Goal: Information Seeking & Learning: Compare options

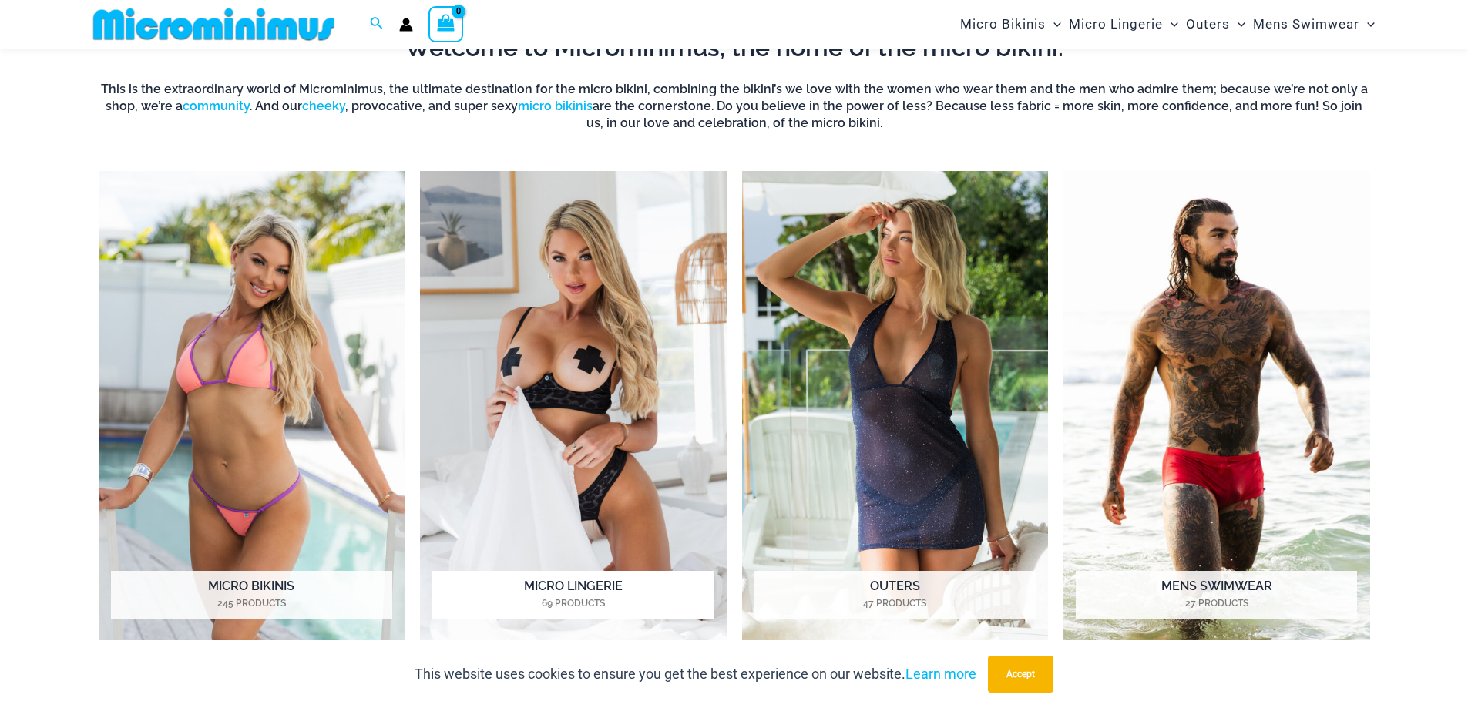
scroll to position [690, 0]
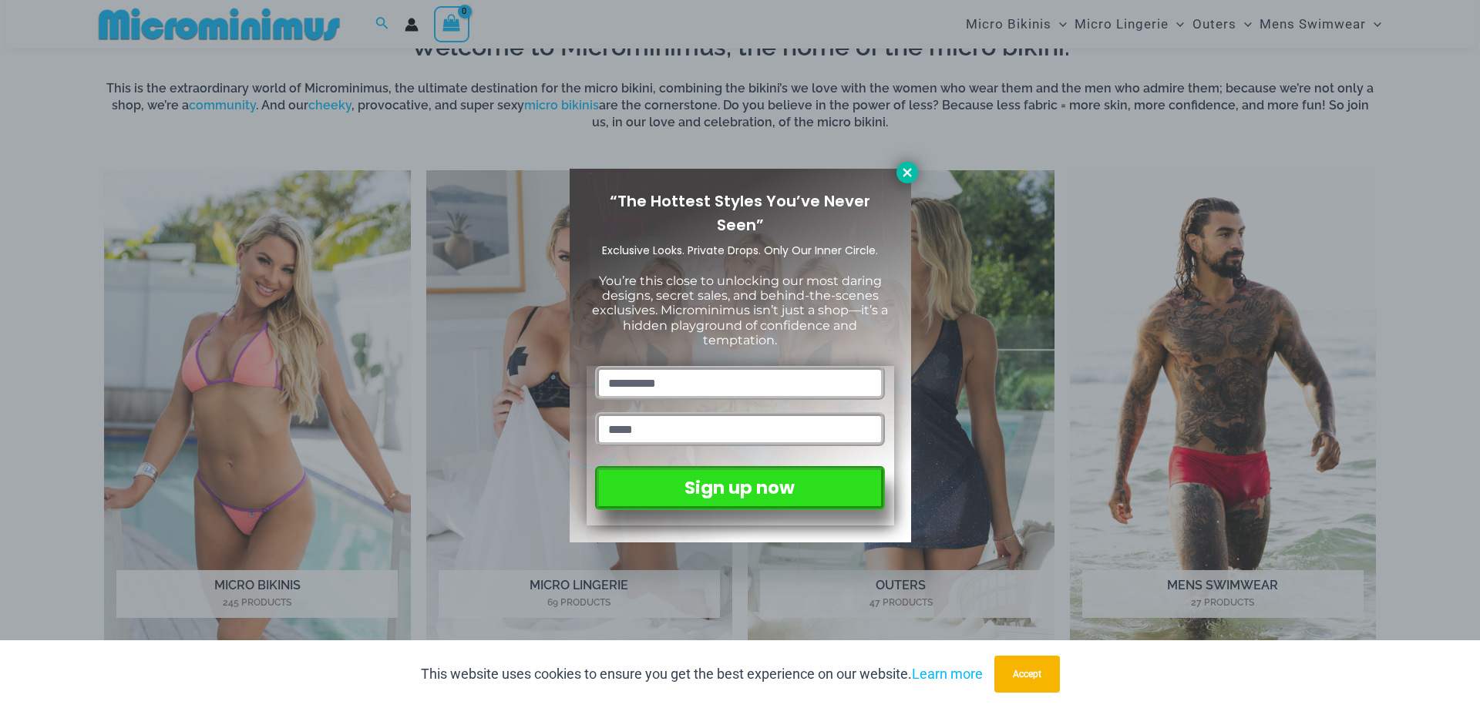
click at [912, 172] on icon at bounding box center [907, 173] width 14 height 14
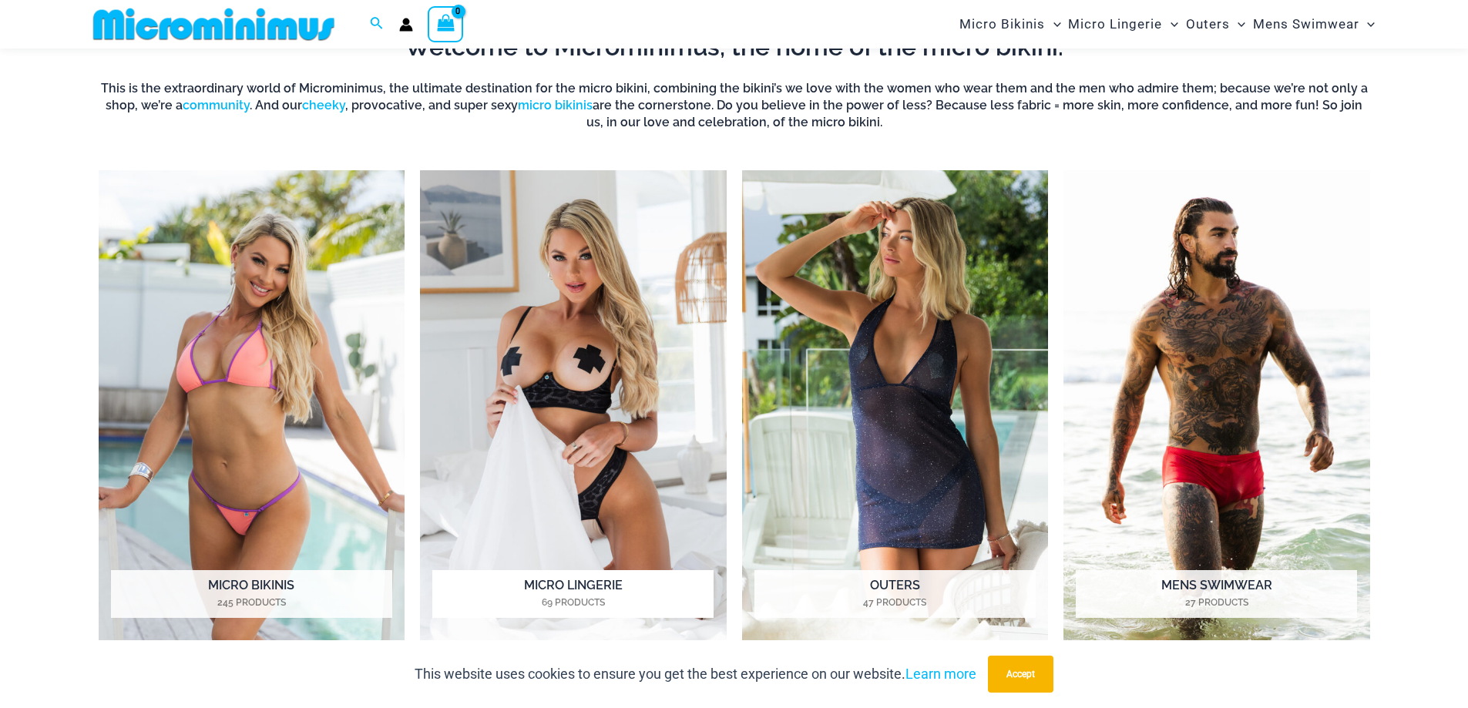
click at [555, 464] on img "Visit product category Micro Lingerie" at bounding box center [573, 405] width 307 height 471
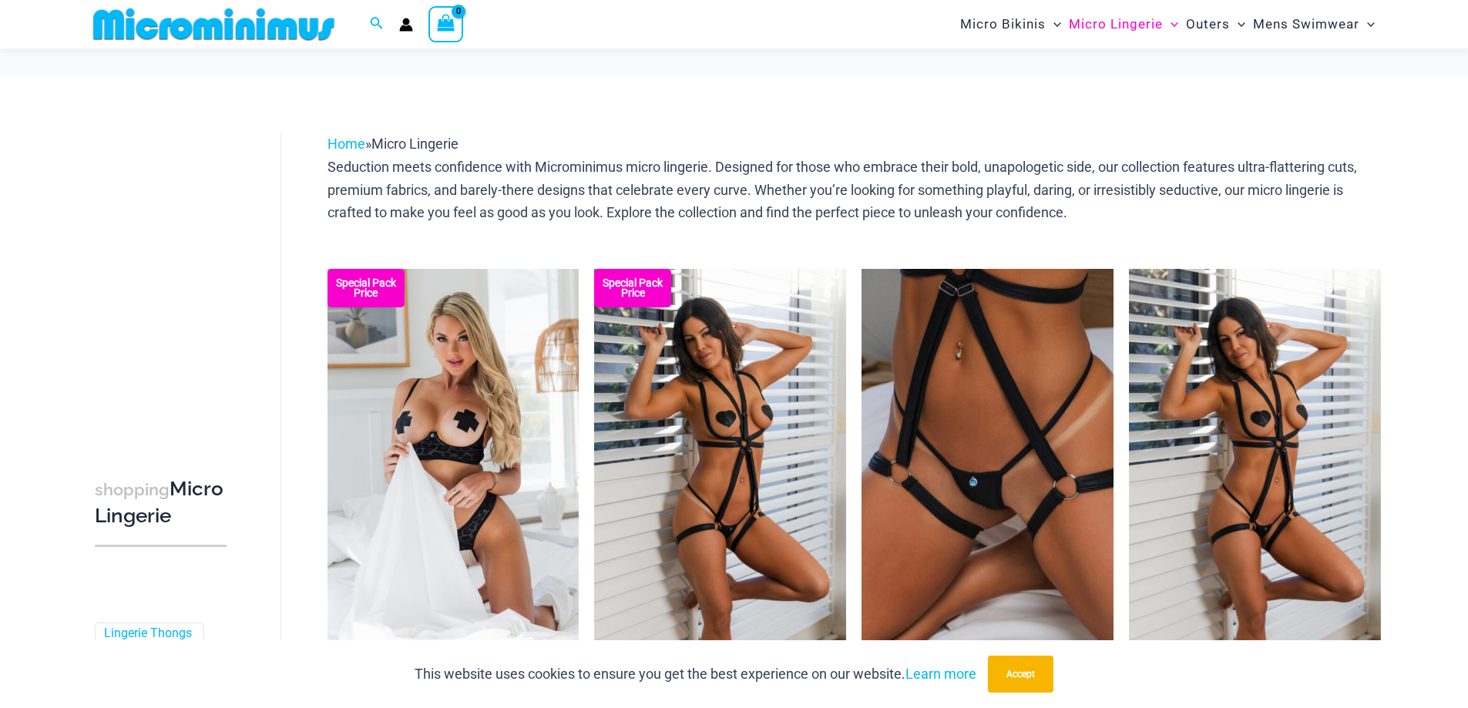
scroll to position [142, 0]
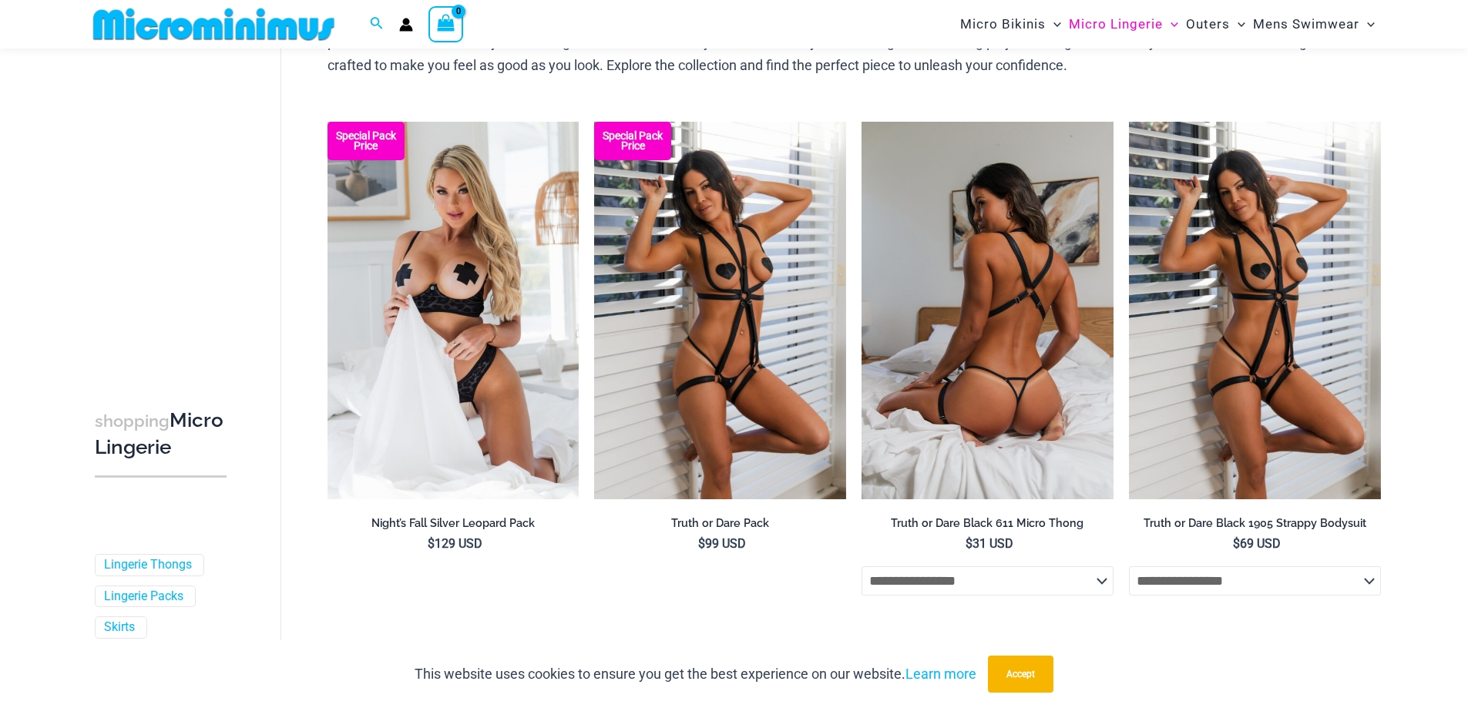
click at [935, 522] on h2 "Truth or Dare Black 611 Micro Thong" at bounding box center [988, 523] width 252 height 15
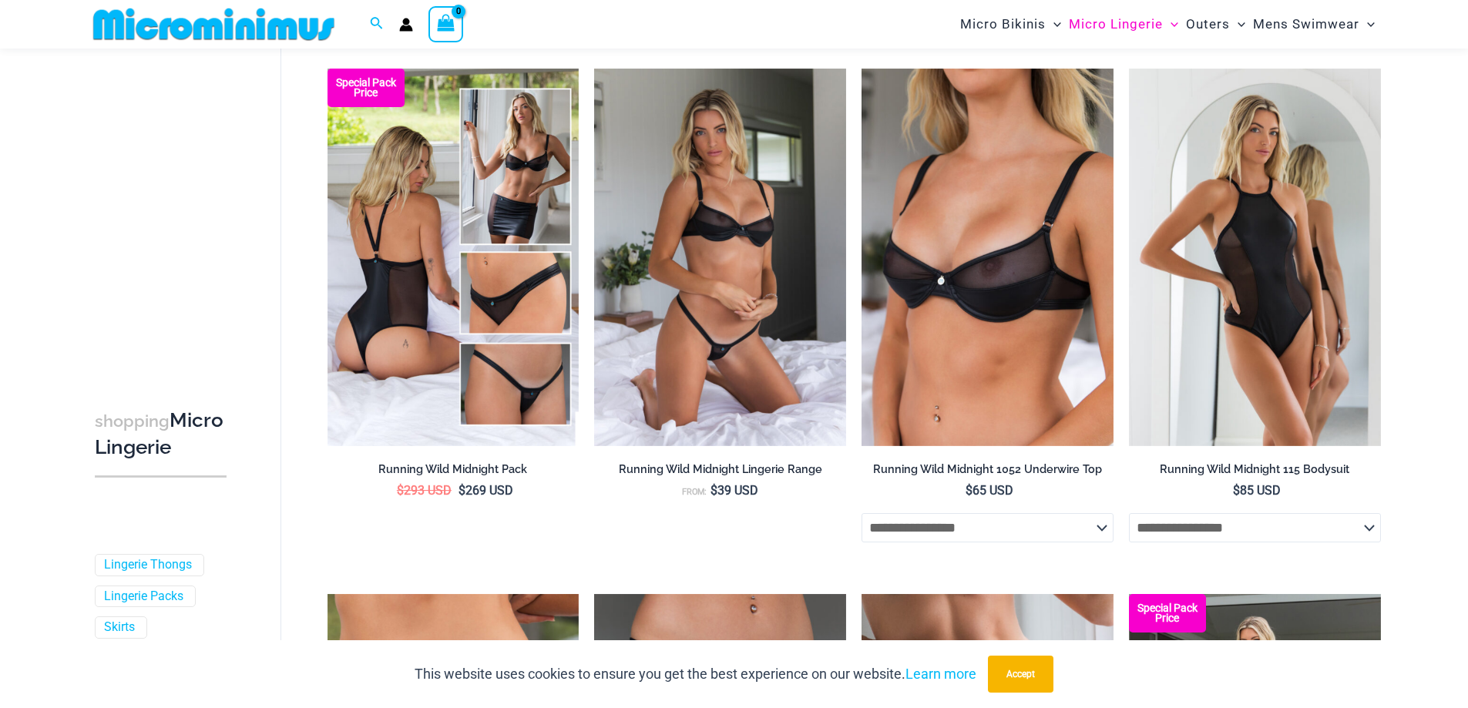
scroll to position [758, 0]
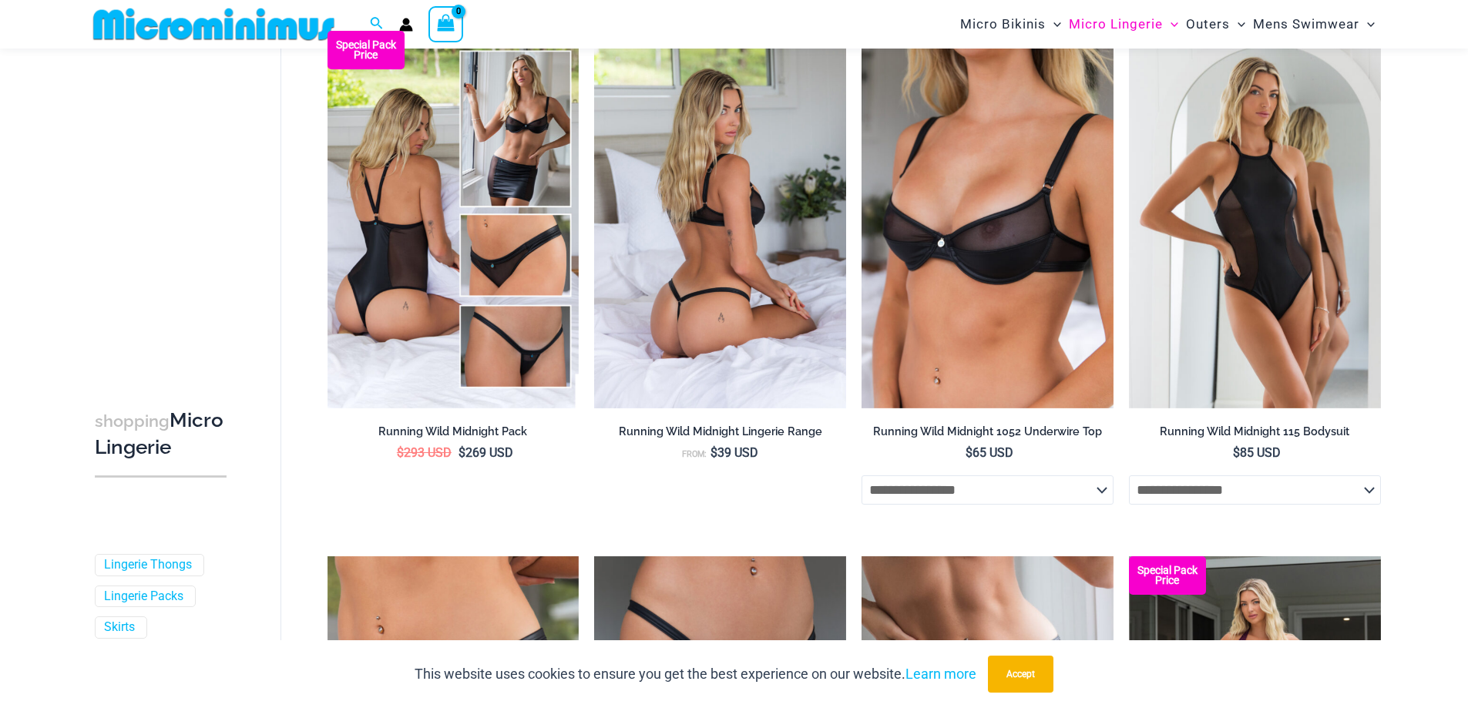
click at [717, 254] on img at bounding box center [720, 220] width 252 height 378
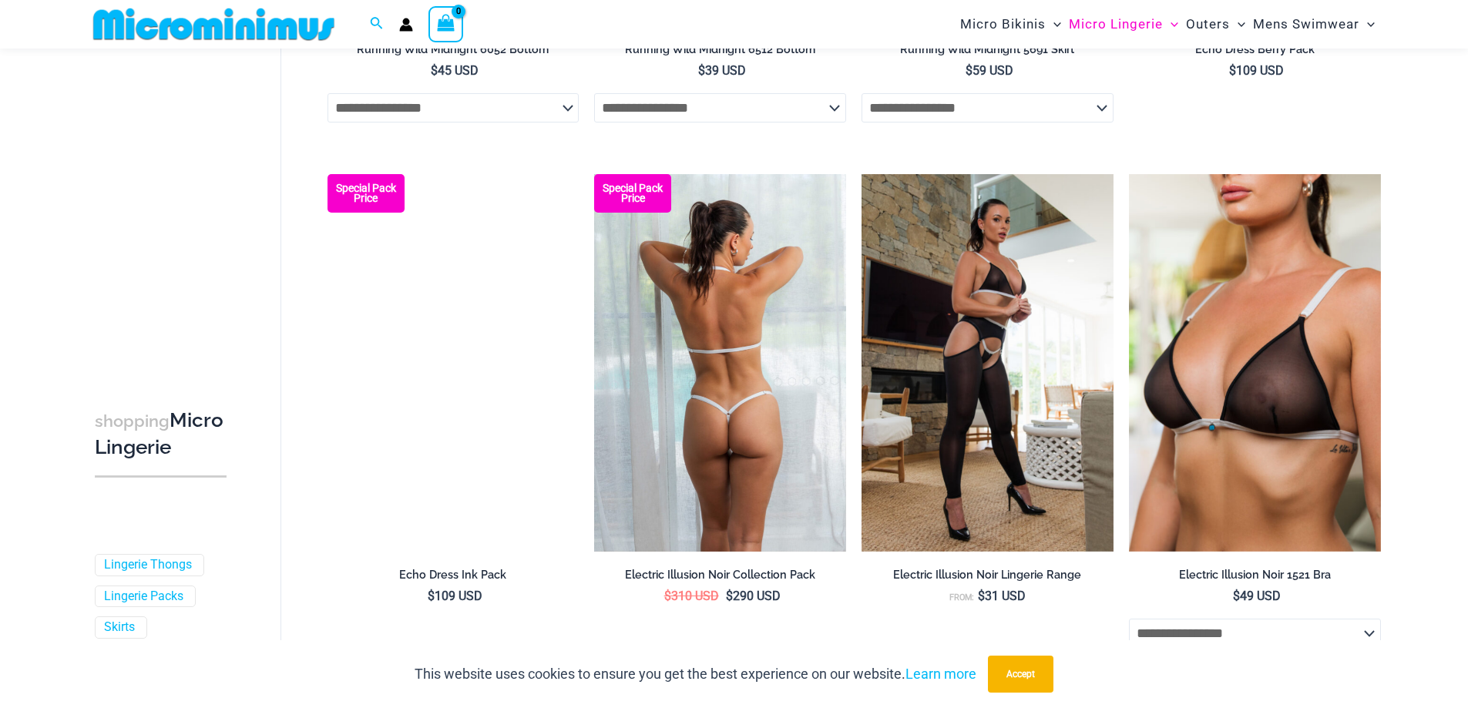
scroll to position [1683, 0]
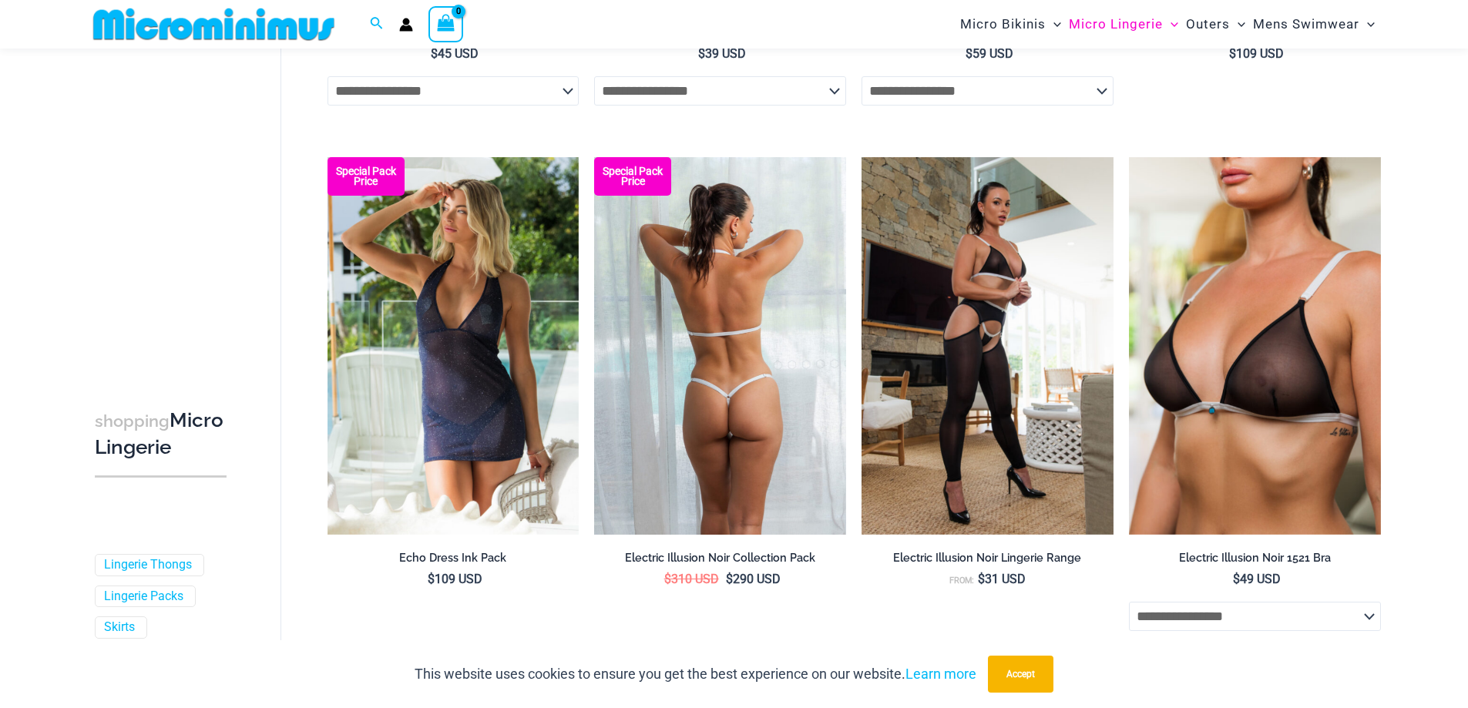
click at [681, 430] on img at bounding box center [720, 346] width 252 height 378
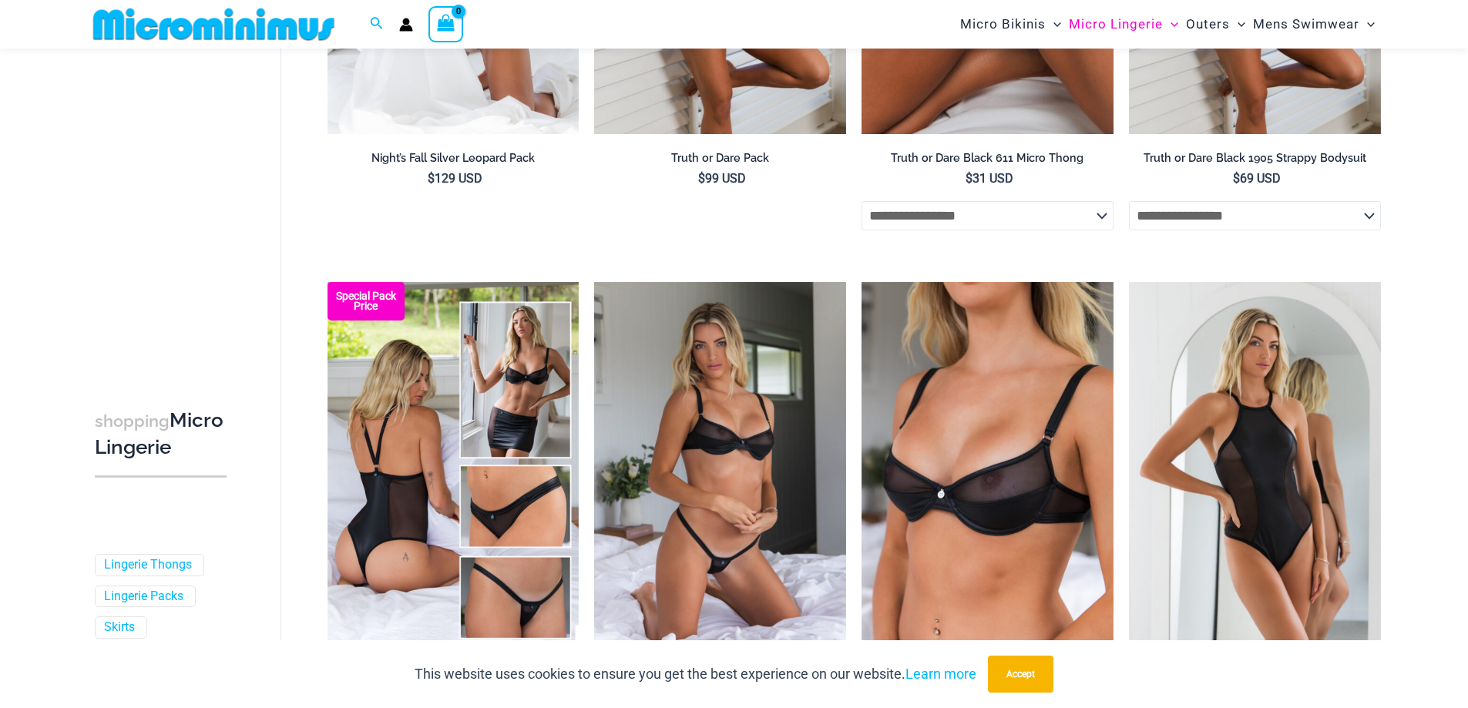
scroll to position [0, 0]
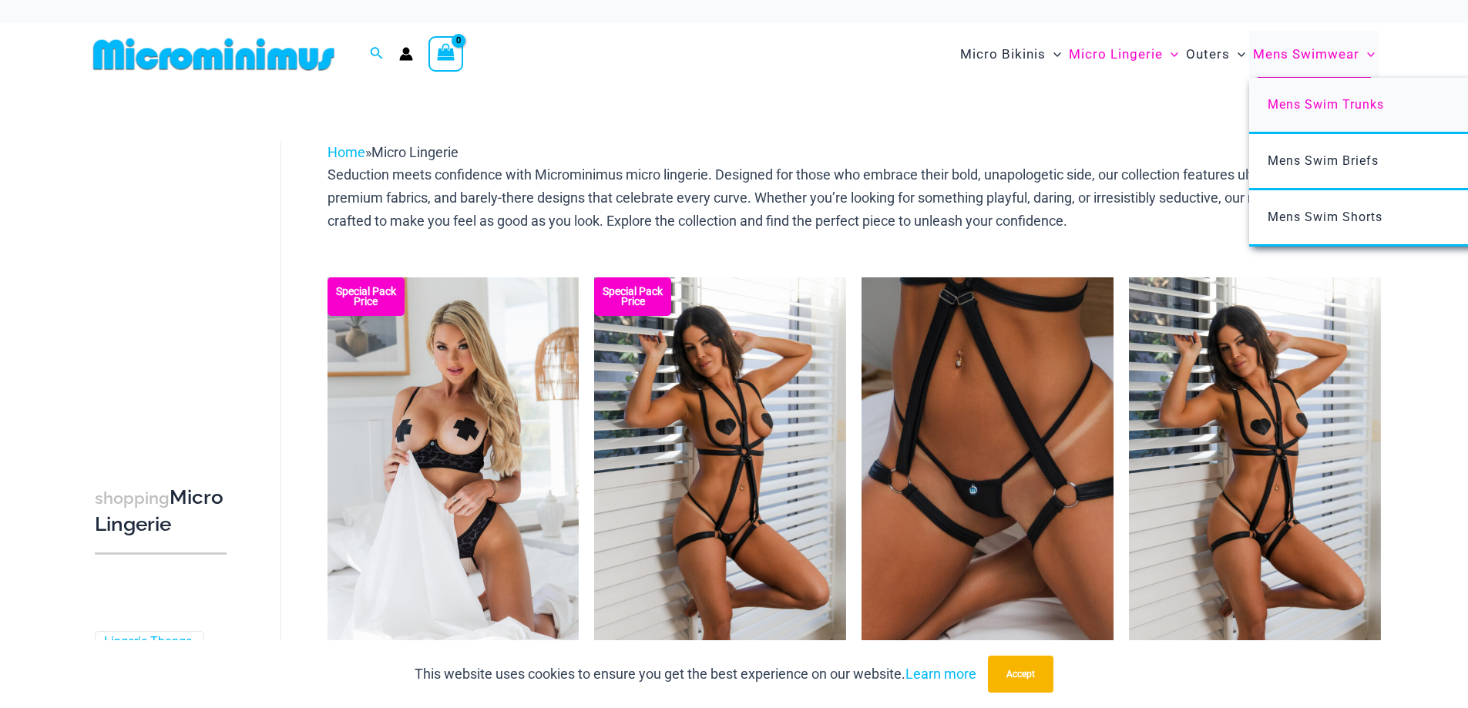
click at [1308, 95] on link "Mens Swim Trunks" at bounding box center [1478, 106] width 459 height 56
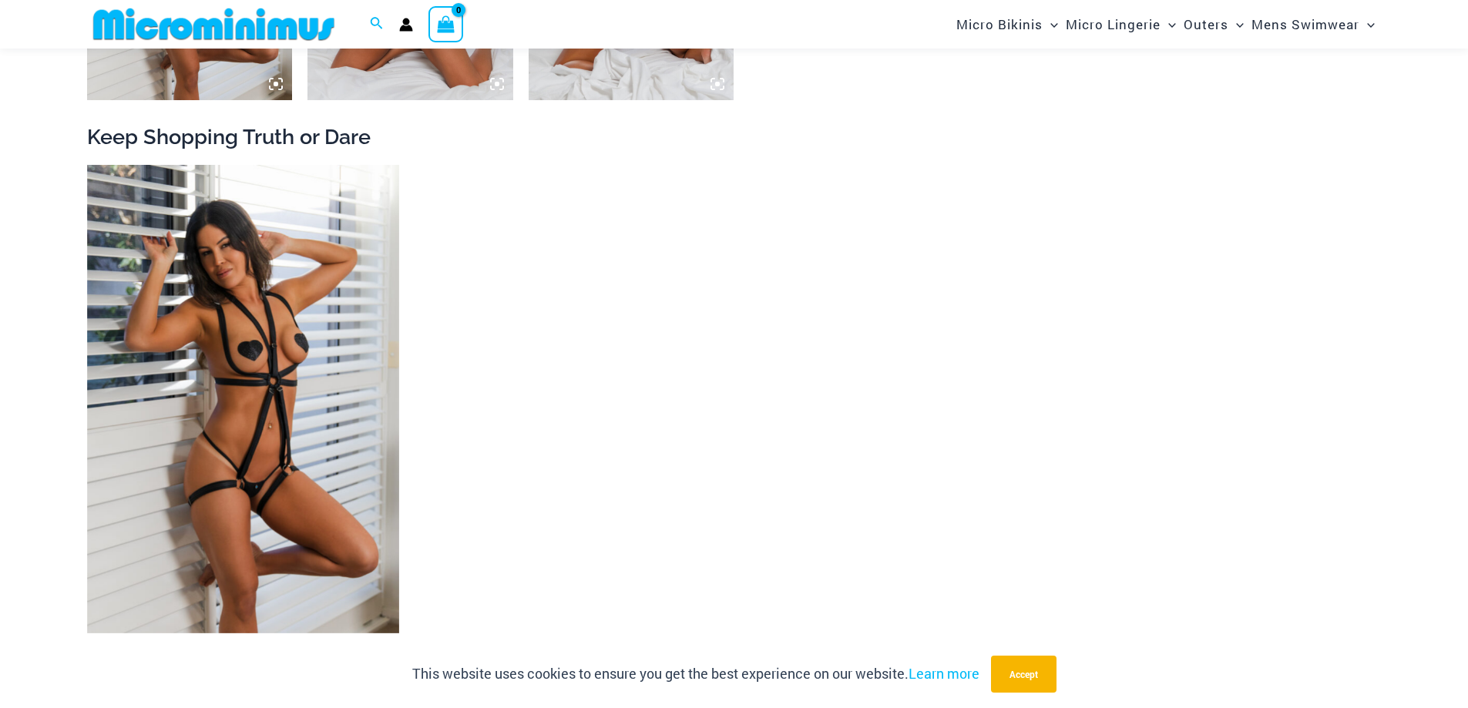
scroll to position [1681, 0]
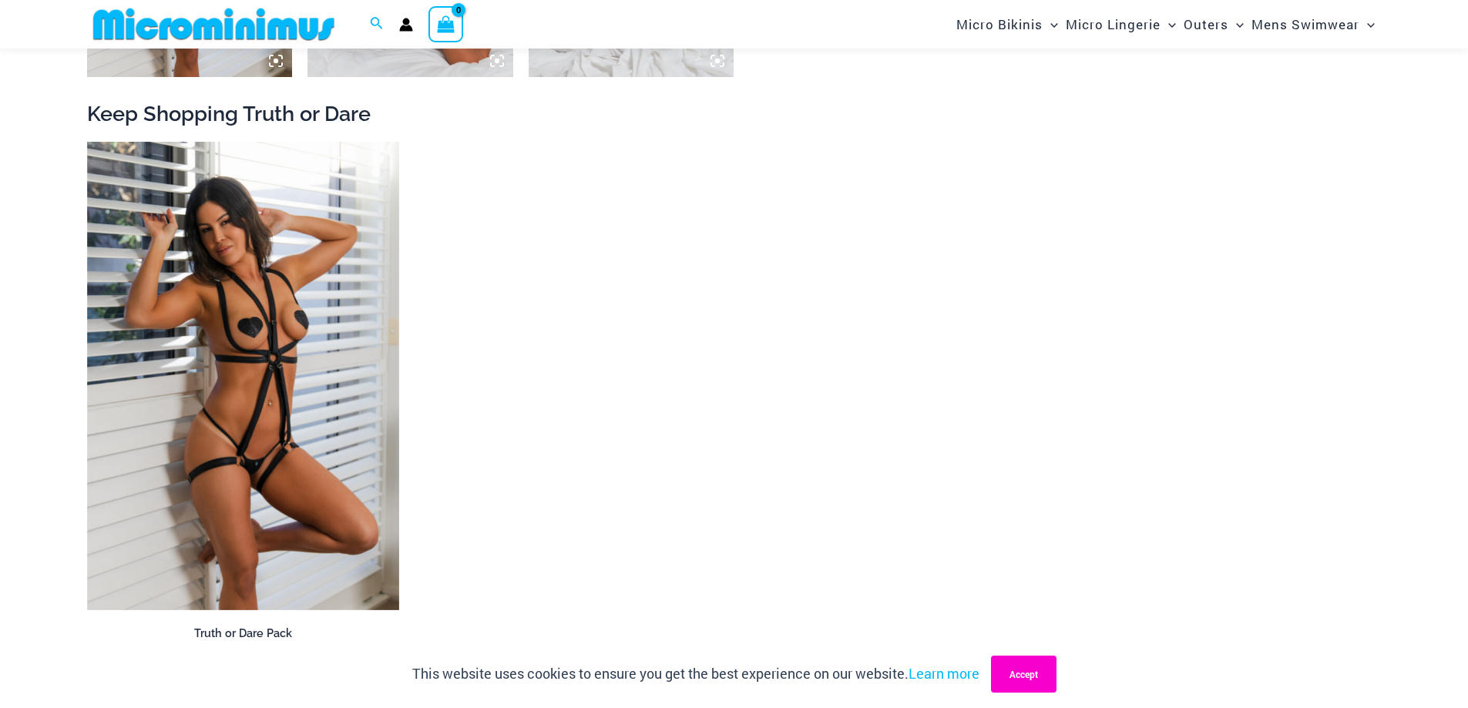
click at [1033, 679] on button "Accept" at bounding box center [1024, 674] width 66 height 37
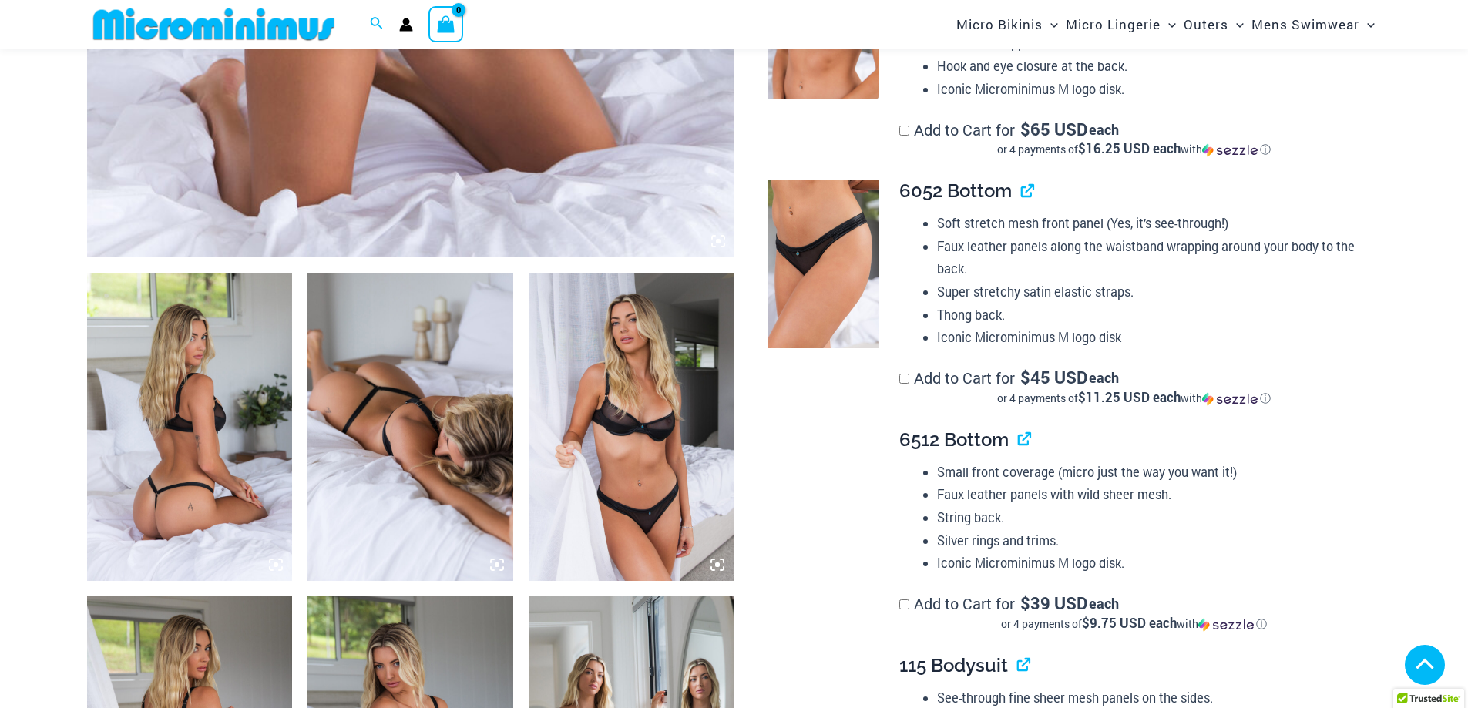
scroll to position [911, 0]
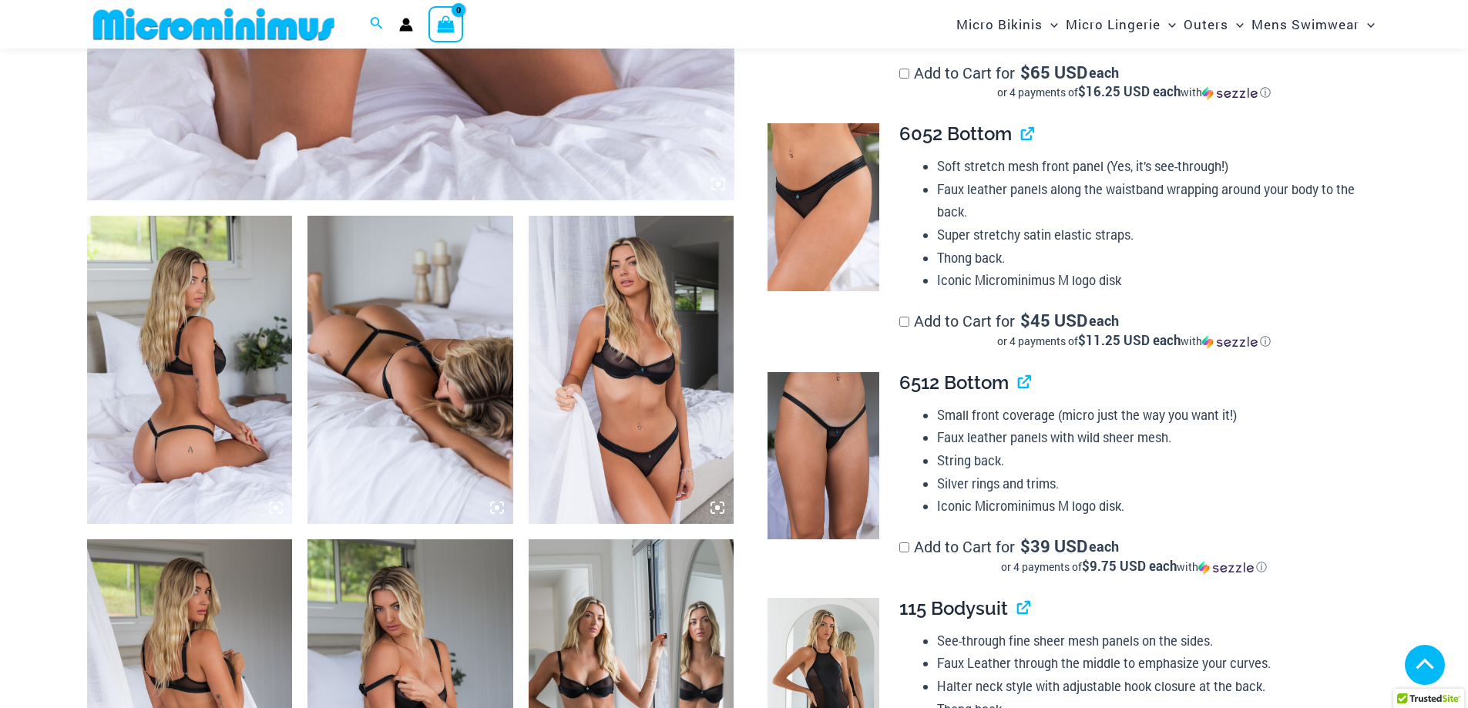
click at [384, 418] on img at bounding box center [410, 370] width 206 height 308
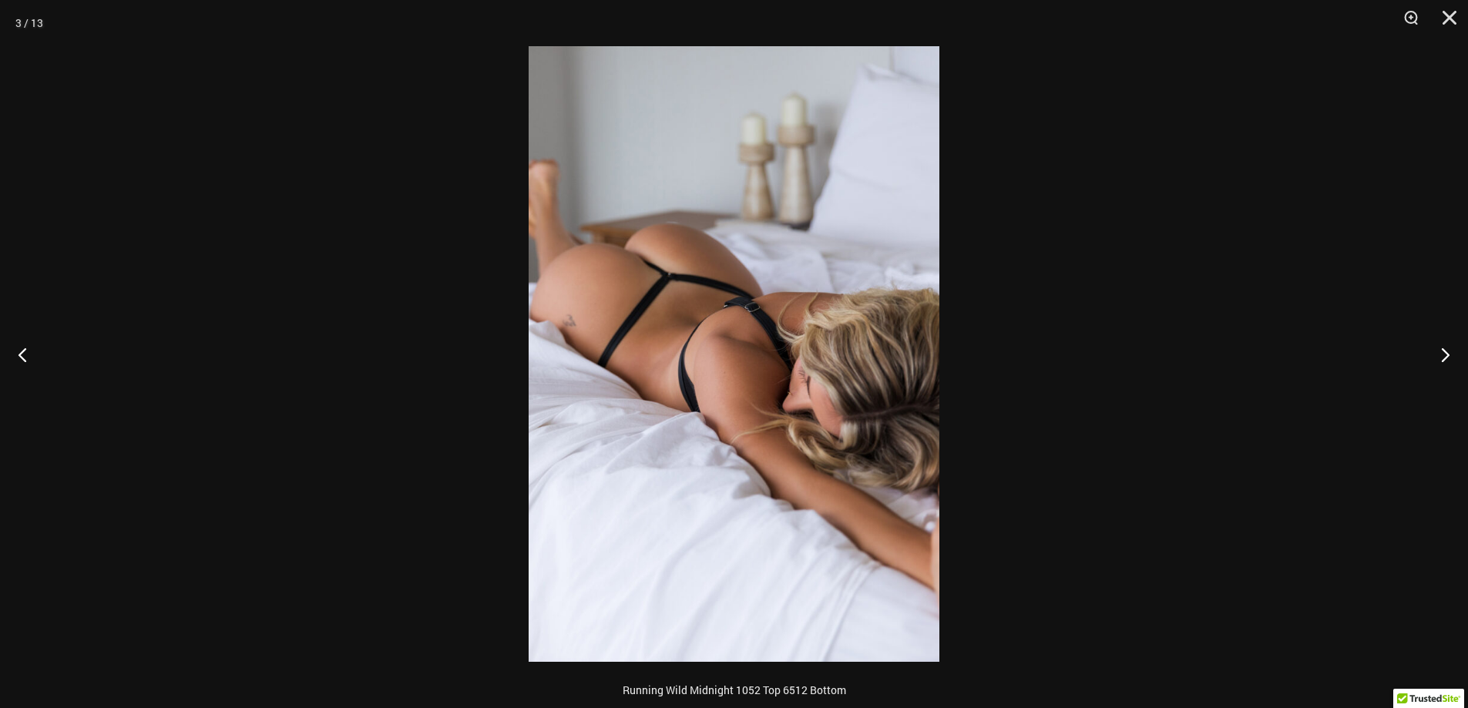
click at [543, 395] on img at bounding box center [734, 354] width 411 height 616
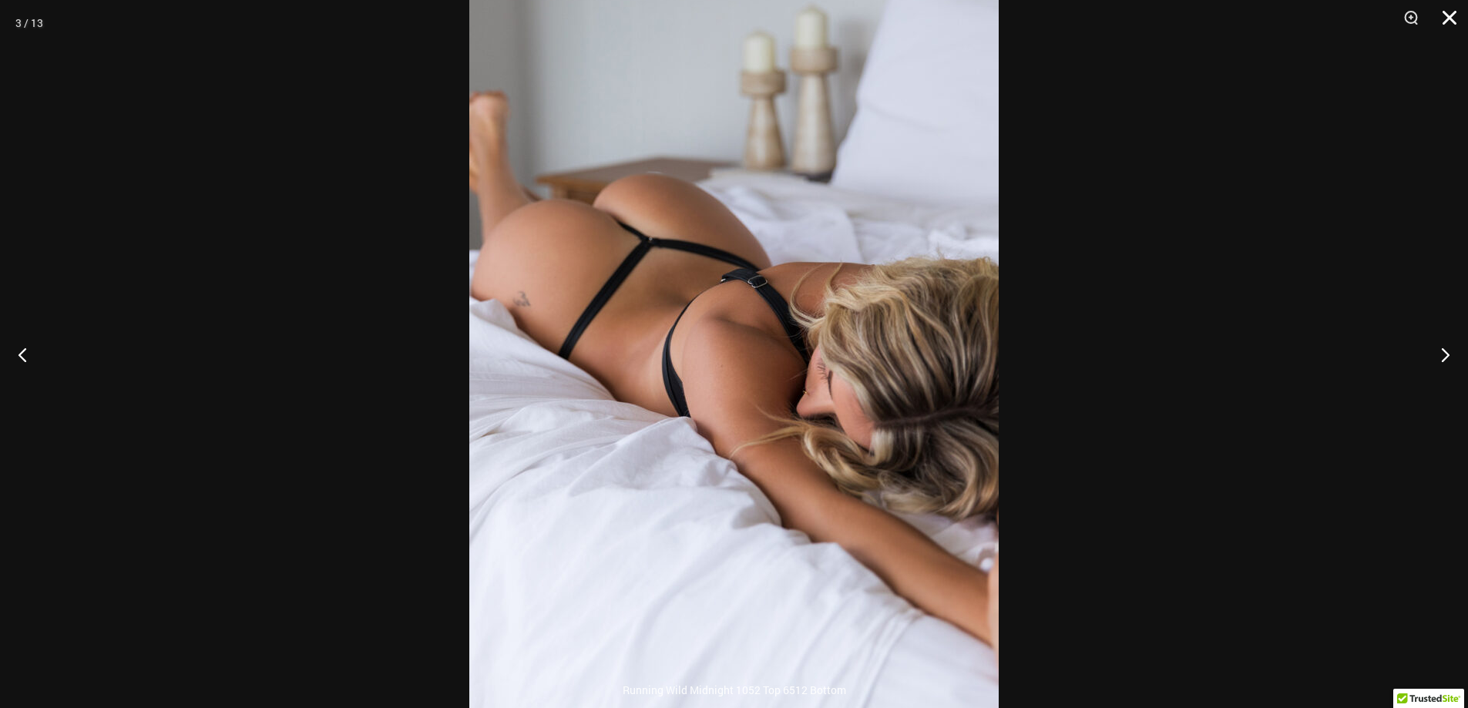
click at [1447, 17] on button "Close" at bounding box center [1444, 23] width 39 height 46
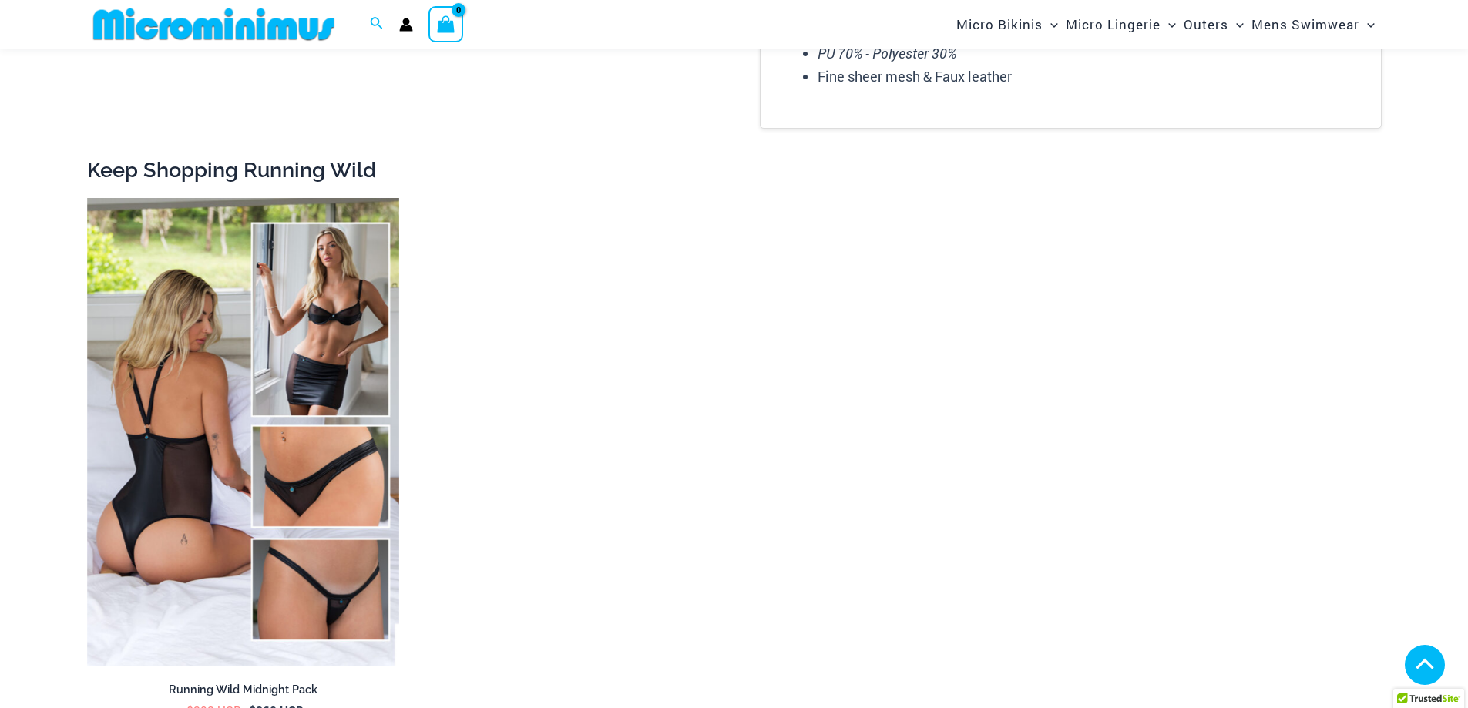
scroll to position [2529, 0]
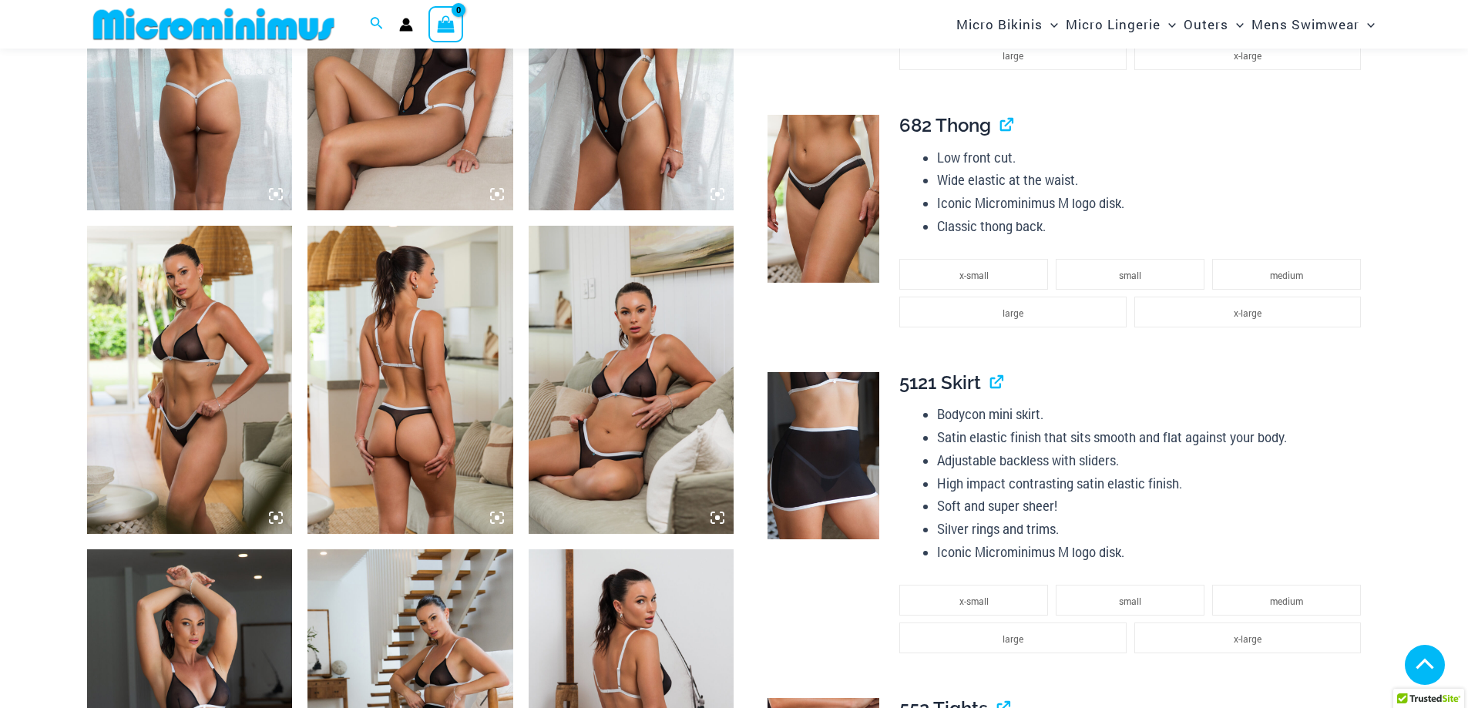
scroll to position [1233, 0]
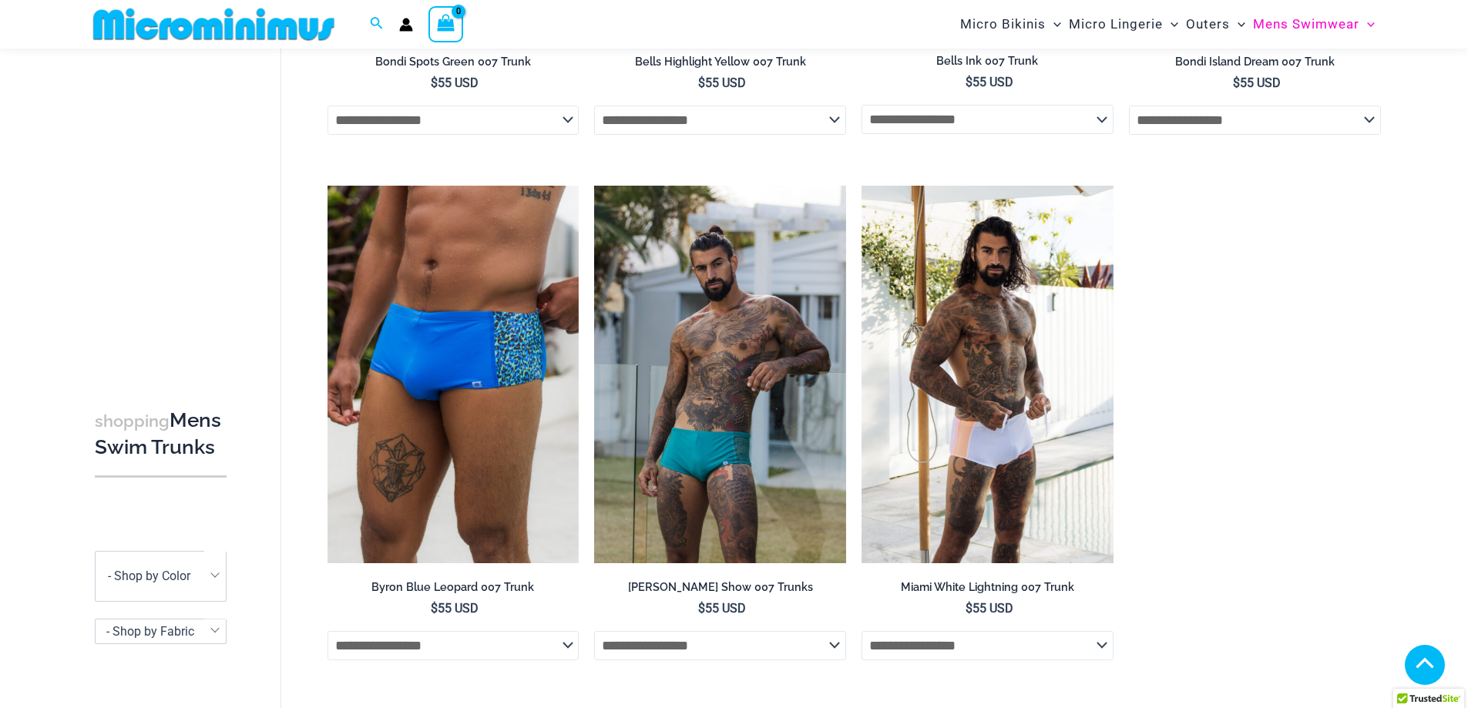
scroll to position [913, 0]
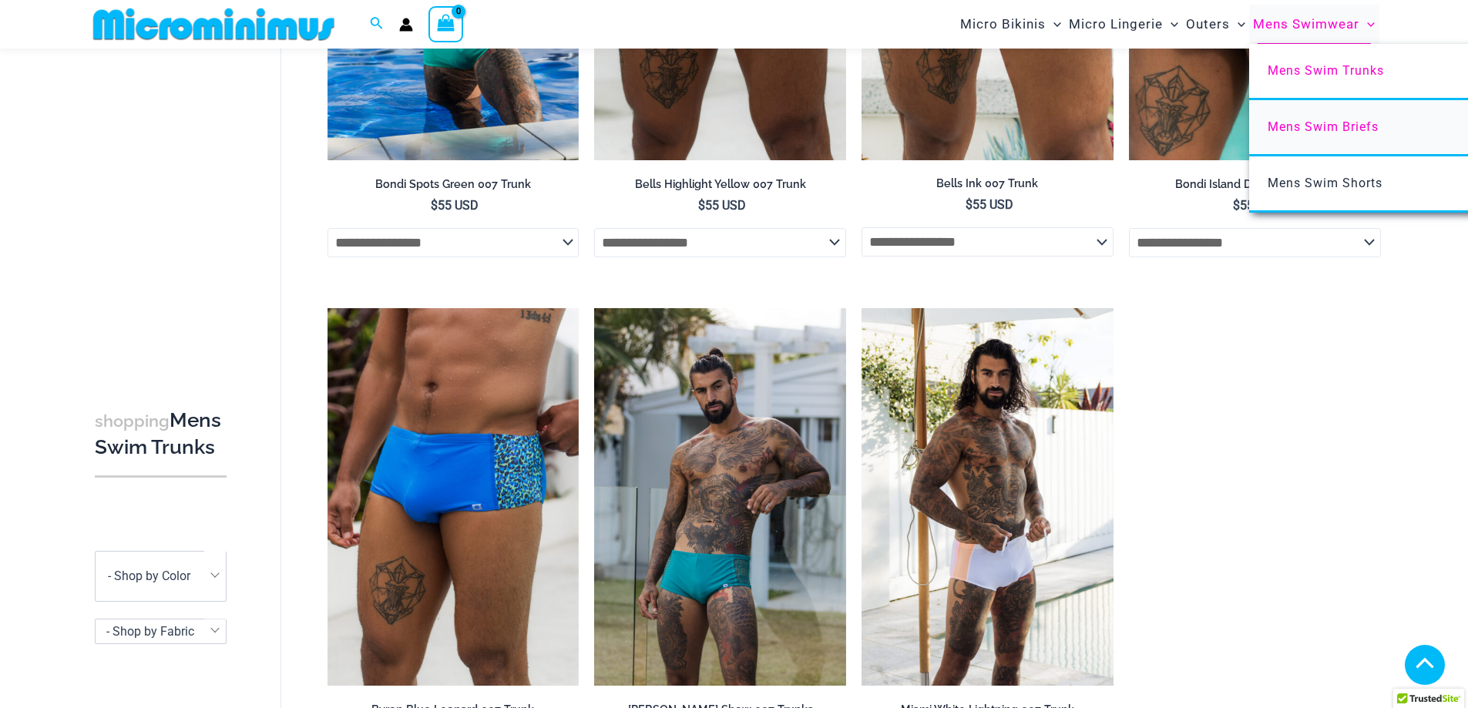
click at [1268, 124] on span "Mens Swim Briefs" at bounding box center [1323, 126] width 111 height 15
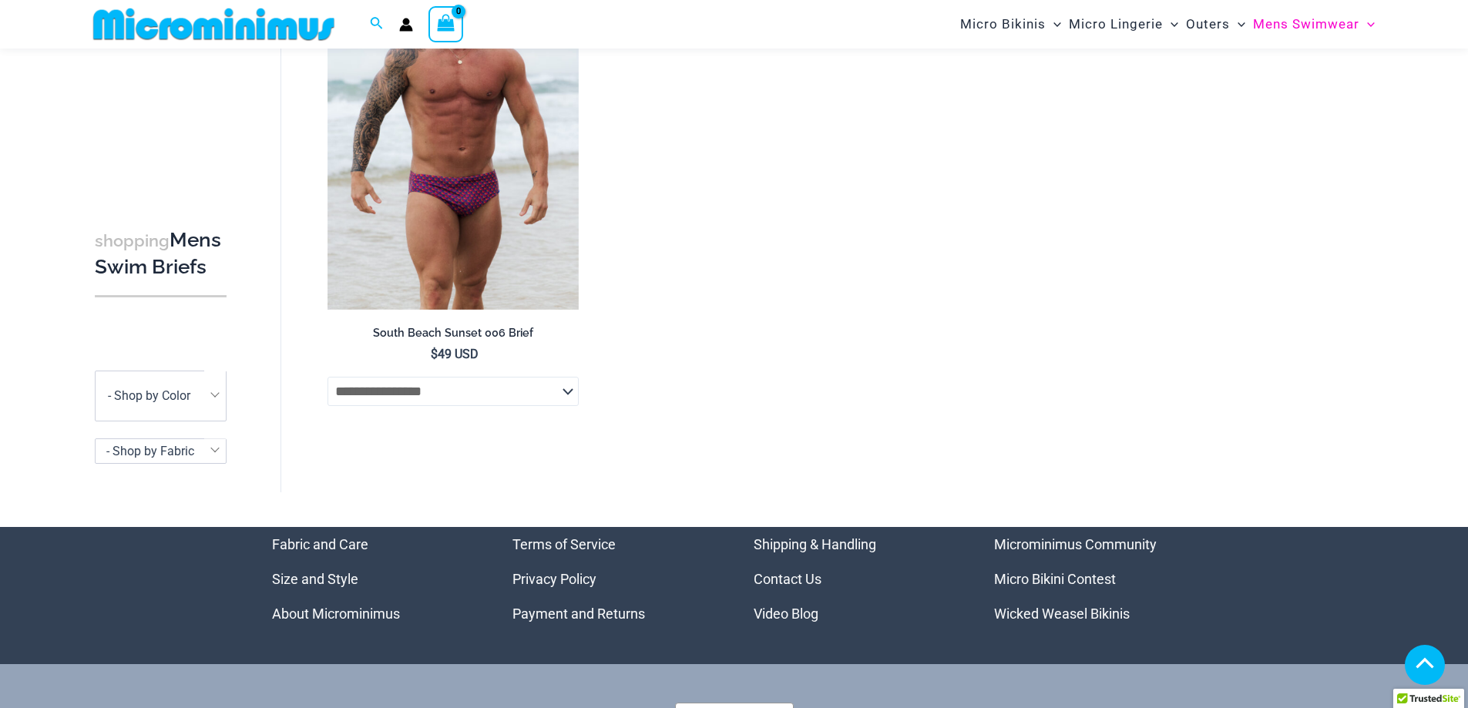
scroll to position [1376, 0]
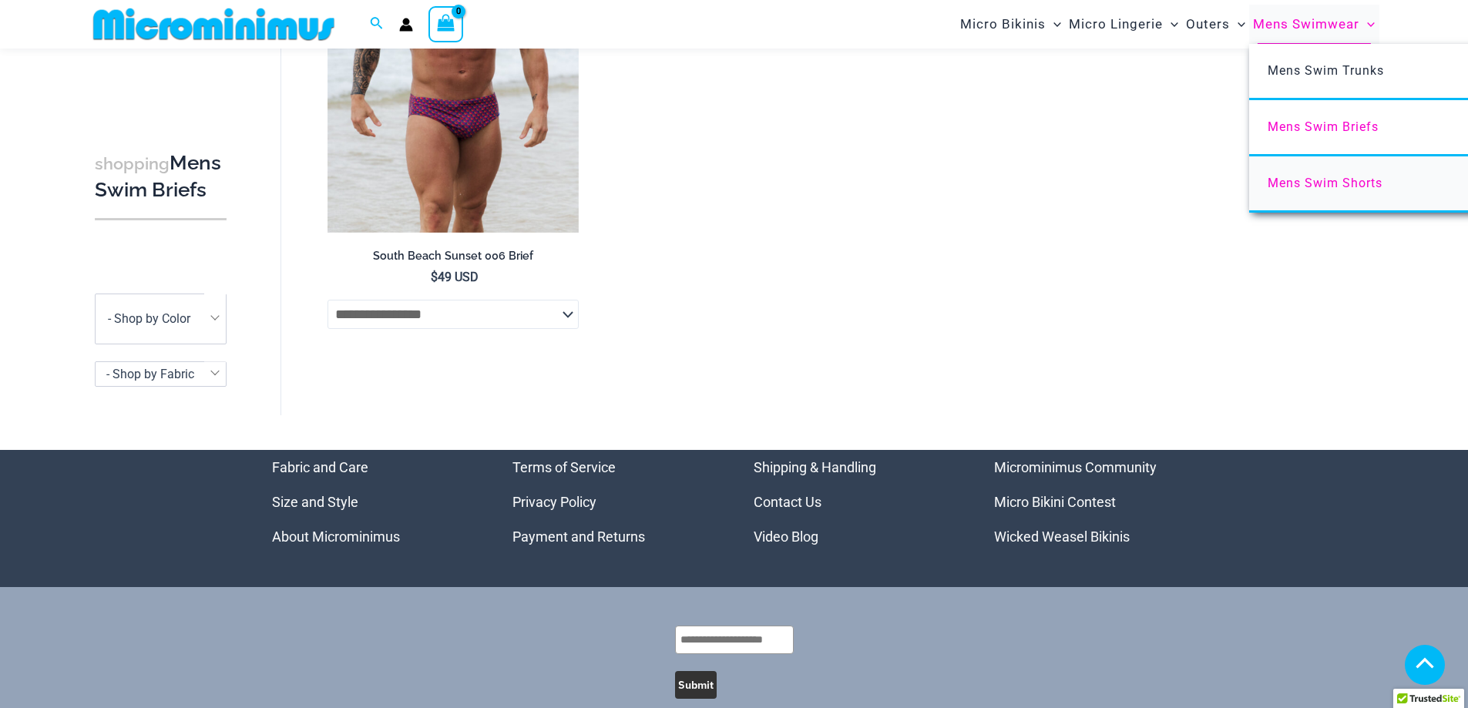
click at [1309, 175] on link "Mens Swim Shorts" at bounding box center [1478, 184] width 459 height 56
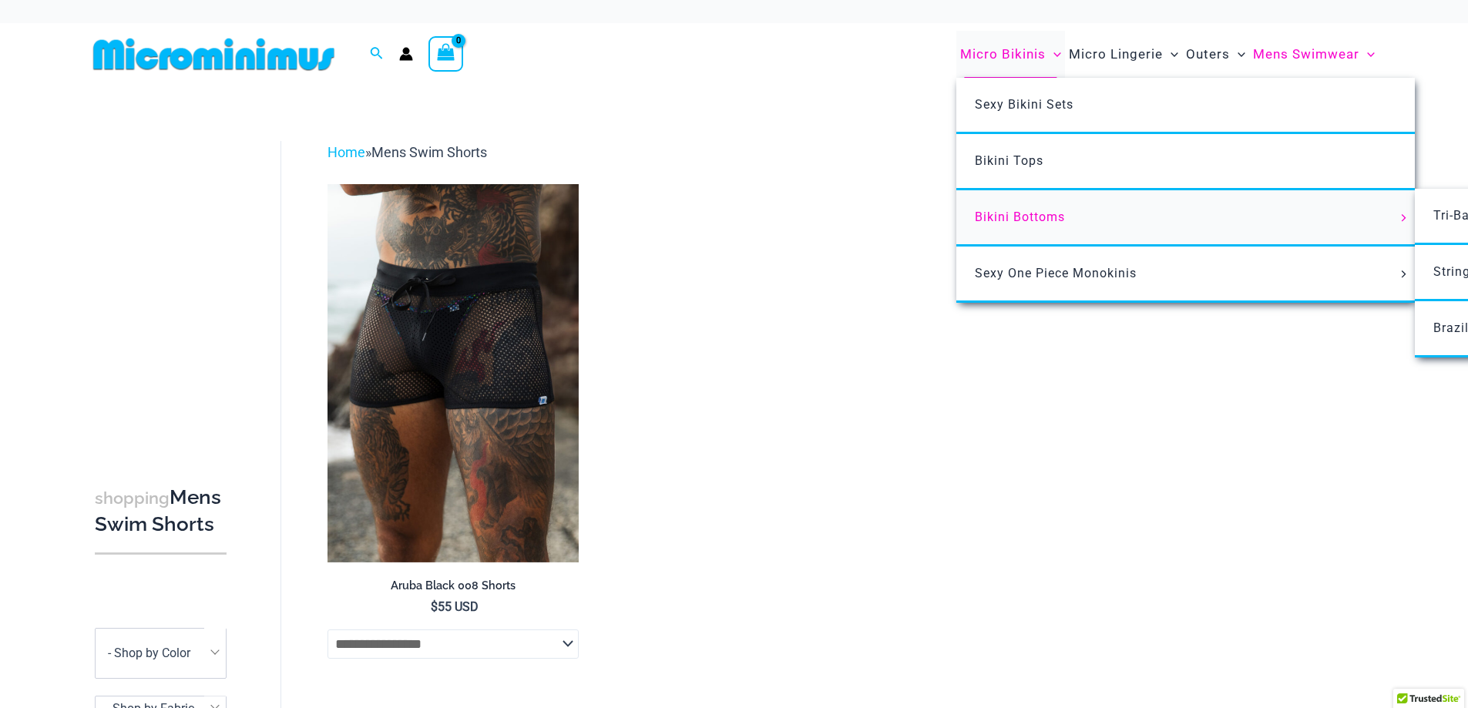
click at [1018, 218] on span "Bikini Bottoms" at bounding box center [1020, 217] width 90 height 15
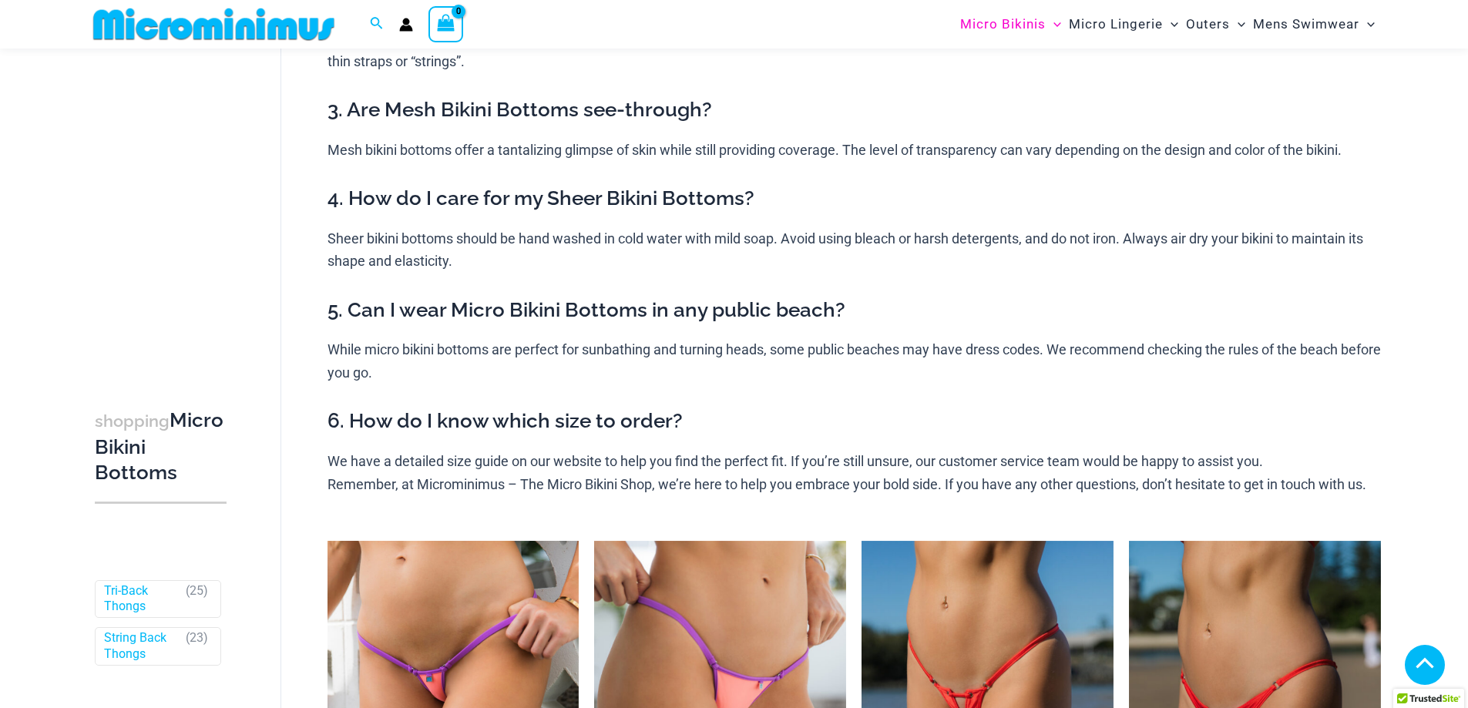
scroll to position [449, 0]
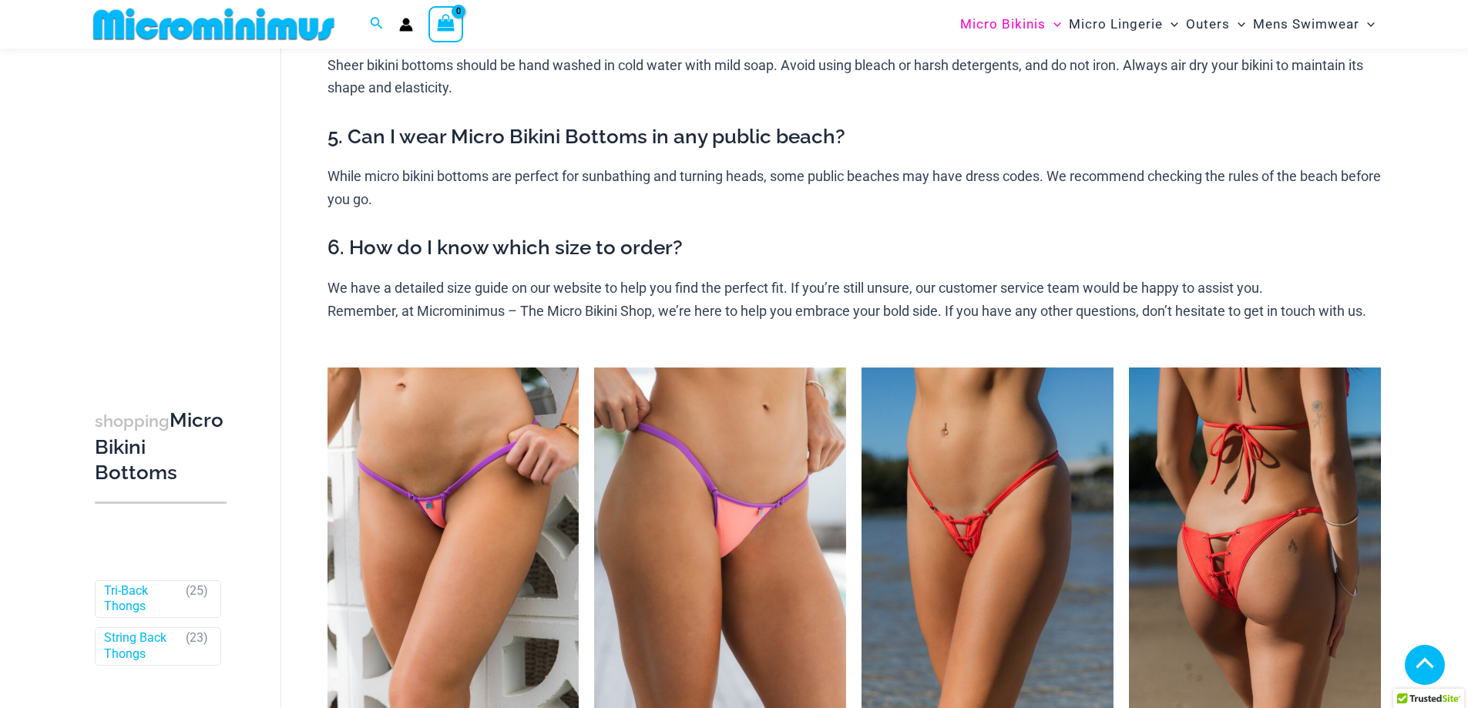
click at [1199, 596] on img at bounding box center [1255, 557] width 252 height 378
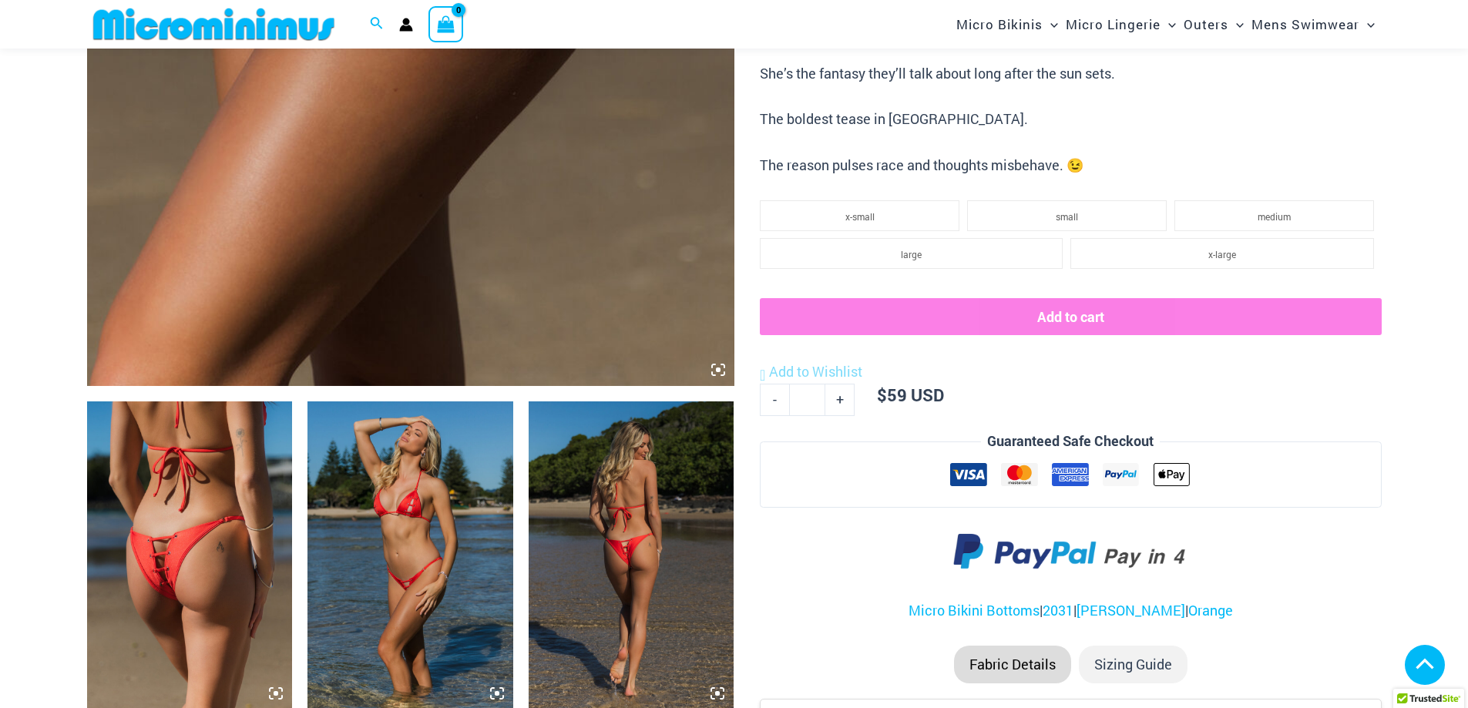
scroll to position [758, 0]
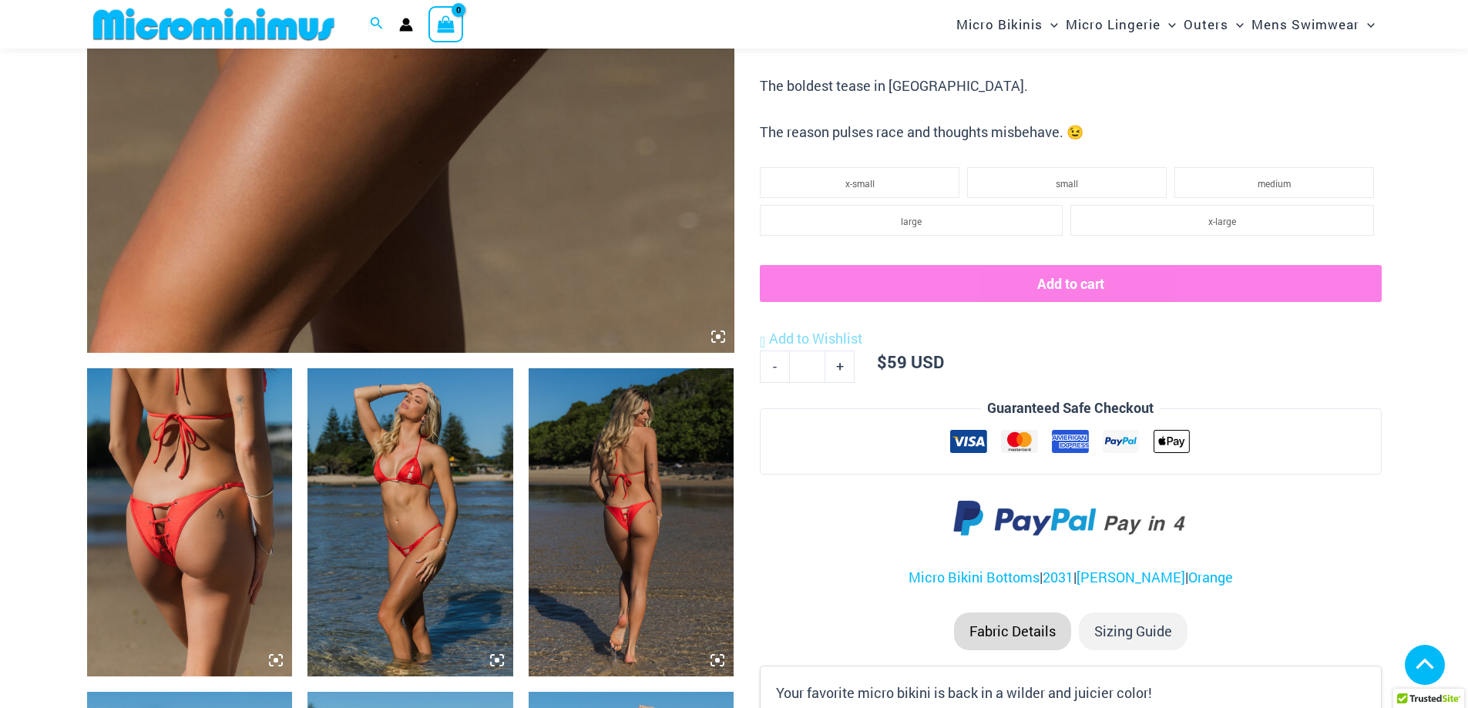
click at [579, 526] on img at bounding box center [632, 522] width 206 height 308
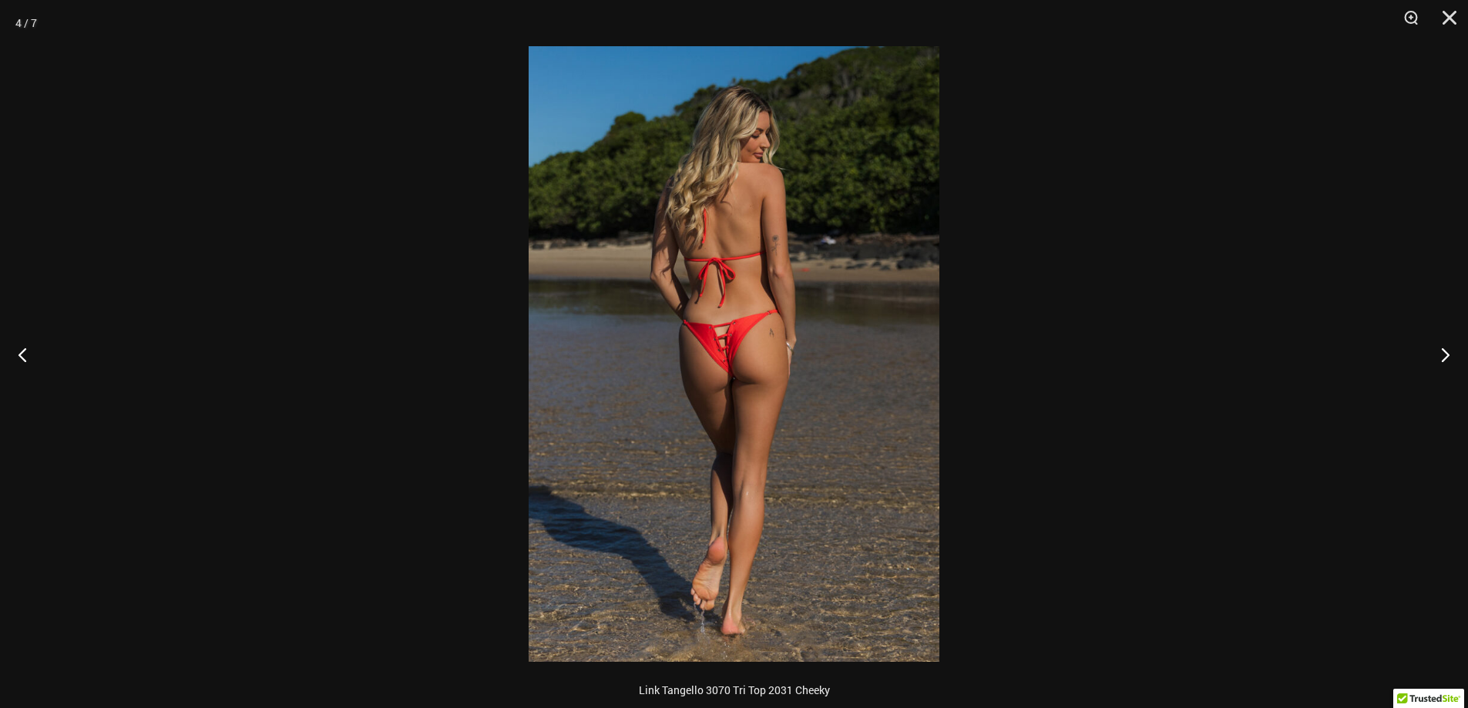
click at [727, 351] on img at bounding box center [734, 354] width 411 height 616
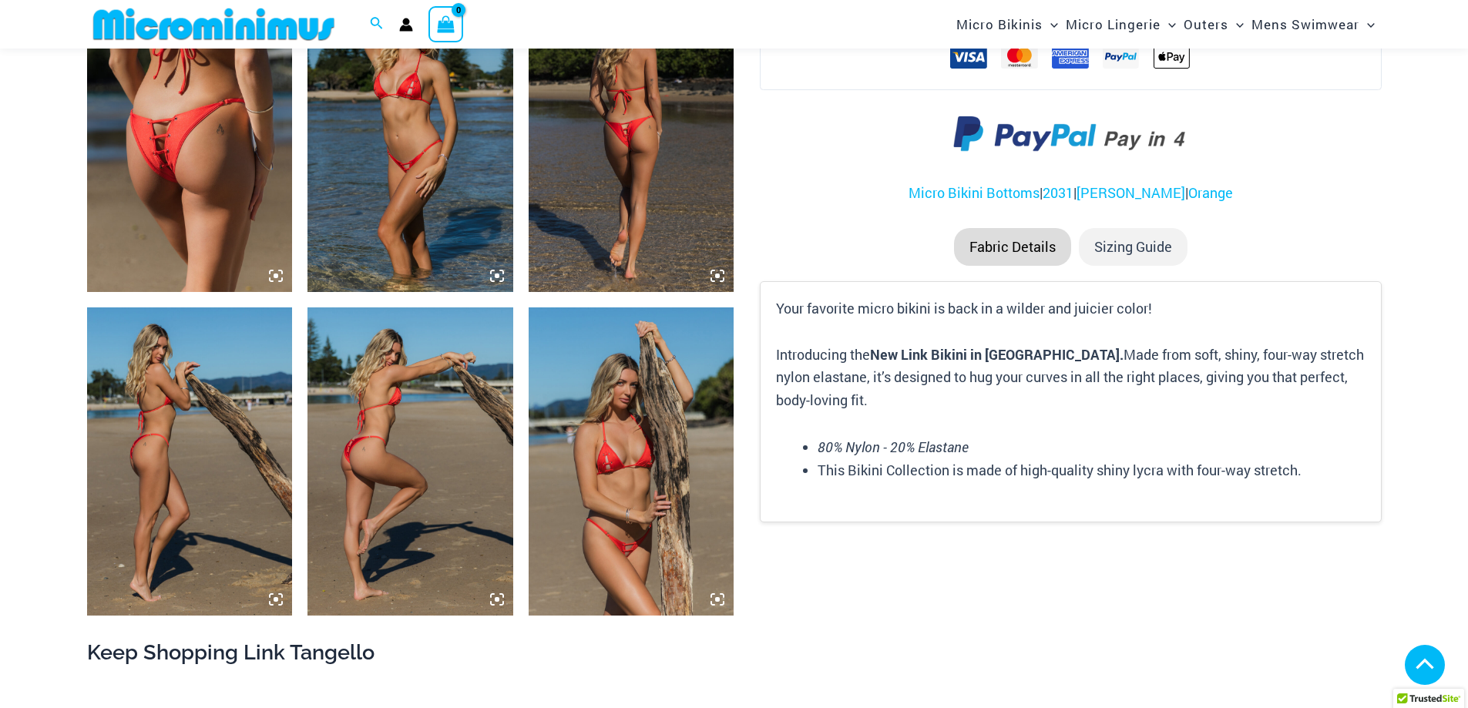
scroll to position [1144, 0]
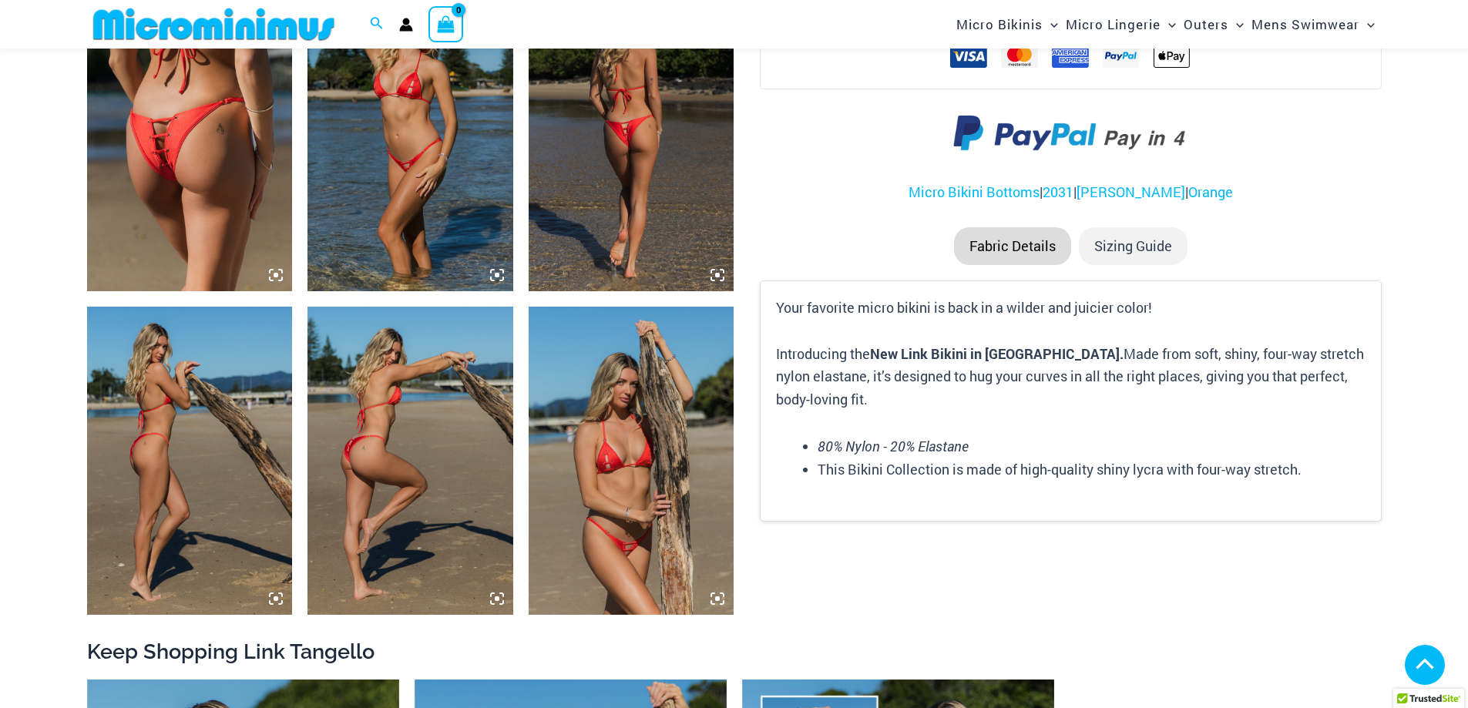
click at [587, 502] on img at bounding box center [632, 461] width 206 height 308
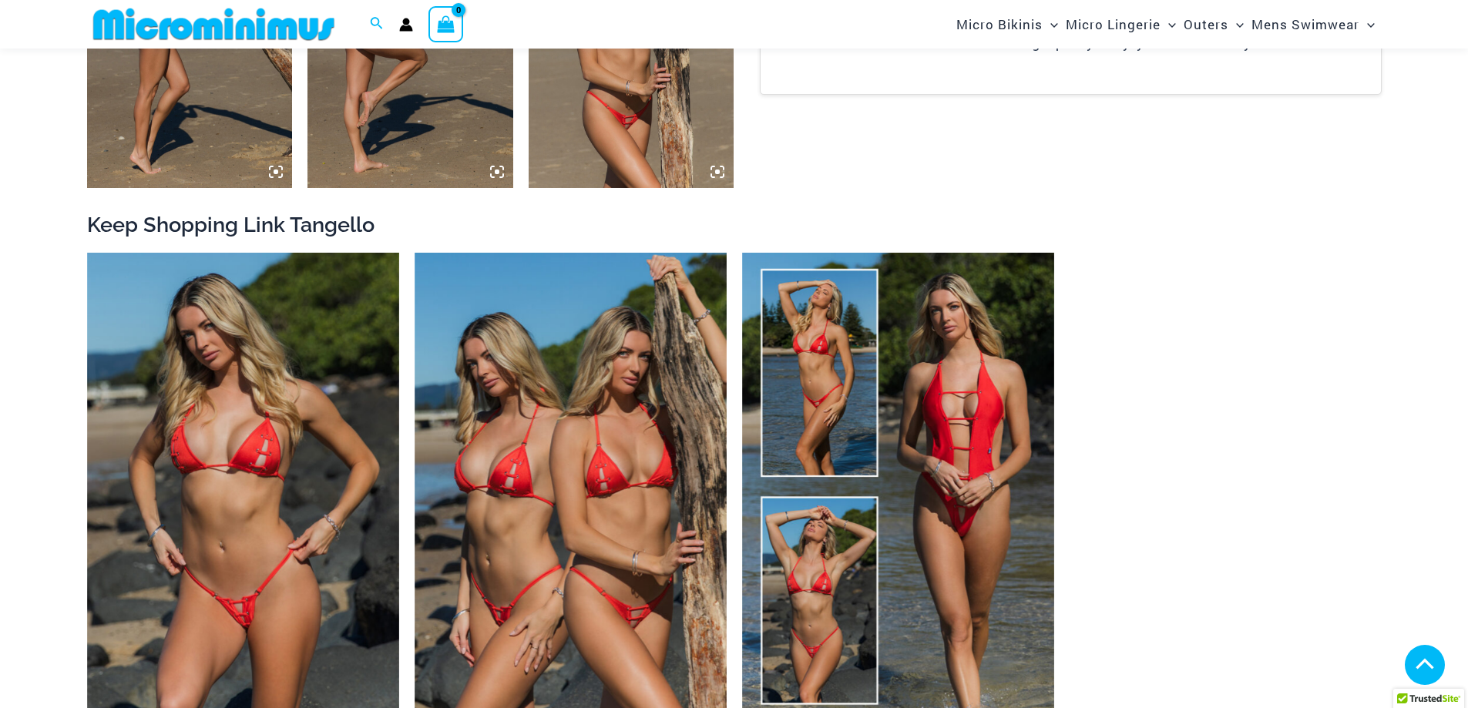
scroll to position [1606, 0]
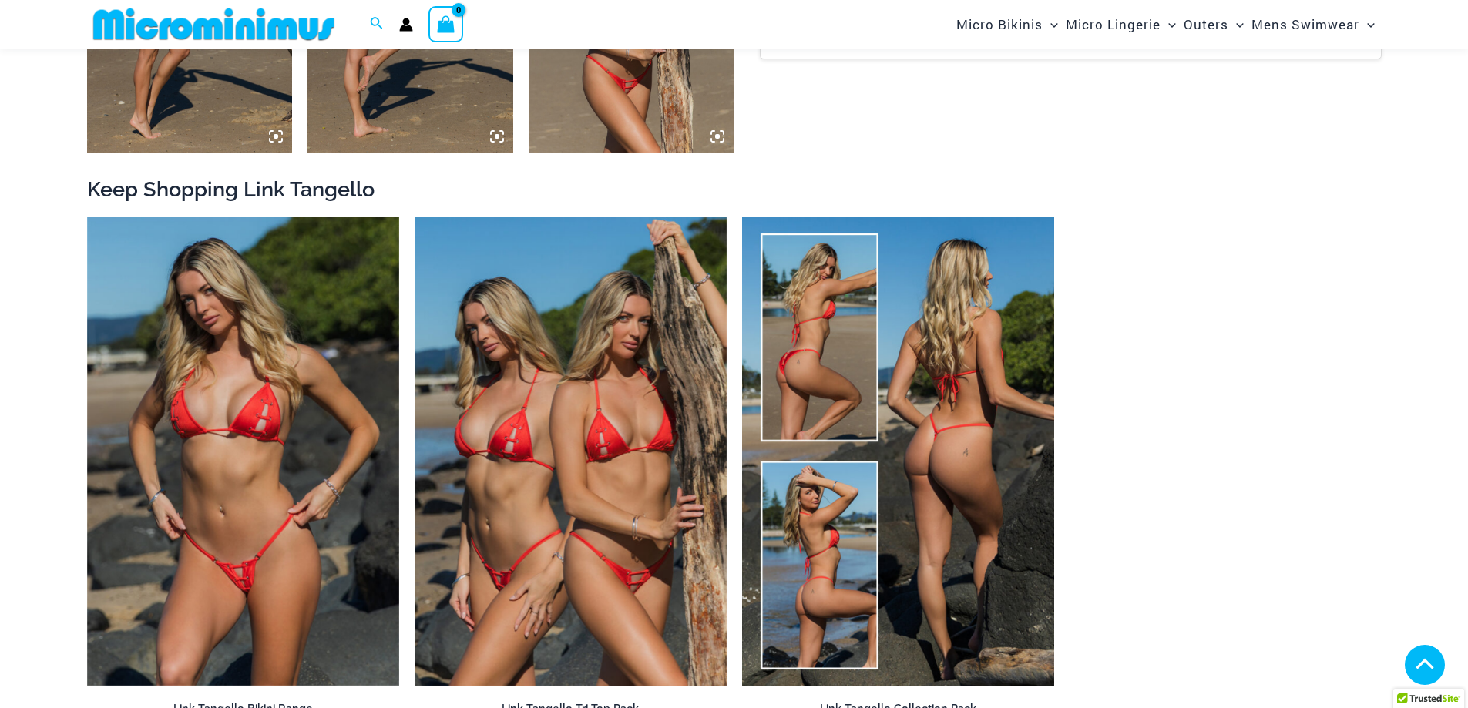
click at [942, 421] on img at bounding box center [898, 451] width 312 height 469
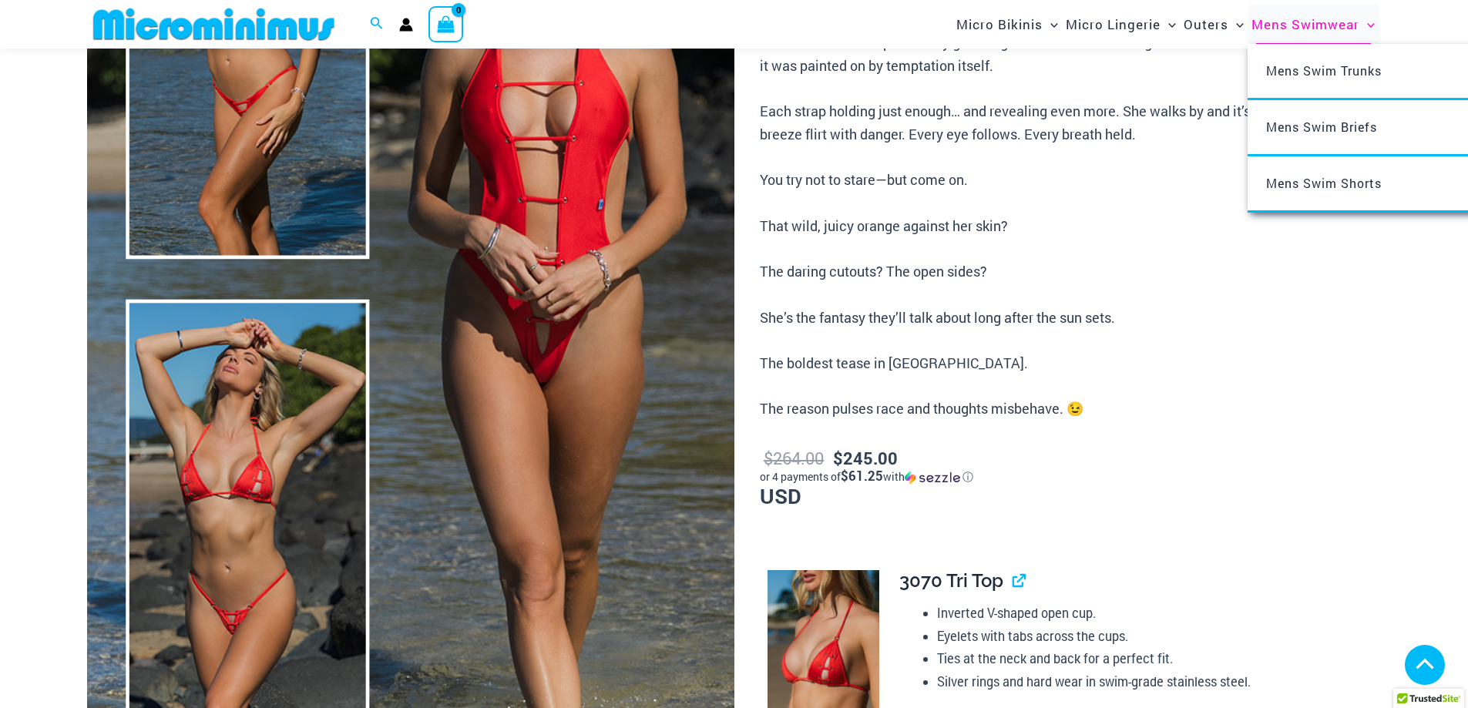
scroll to position [294, 0]
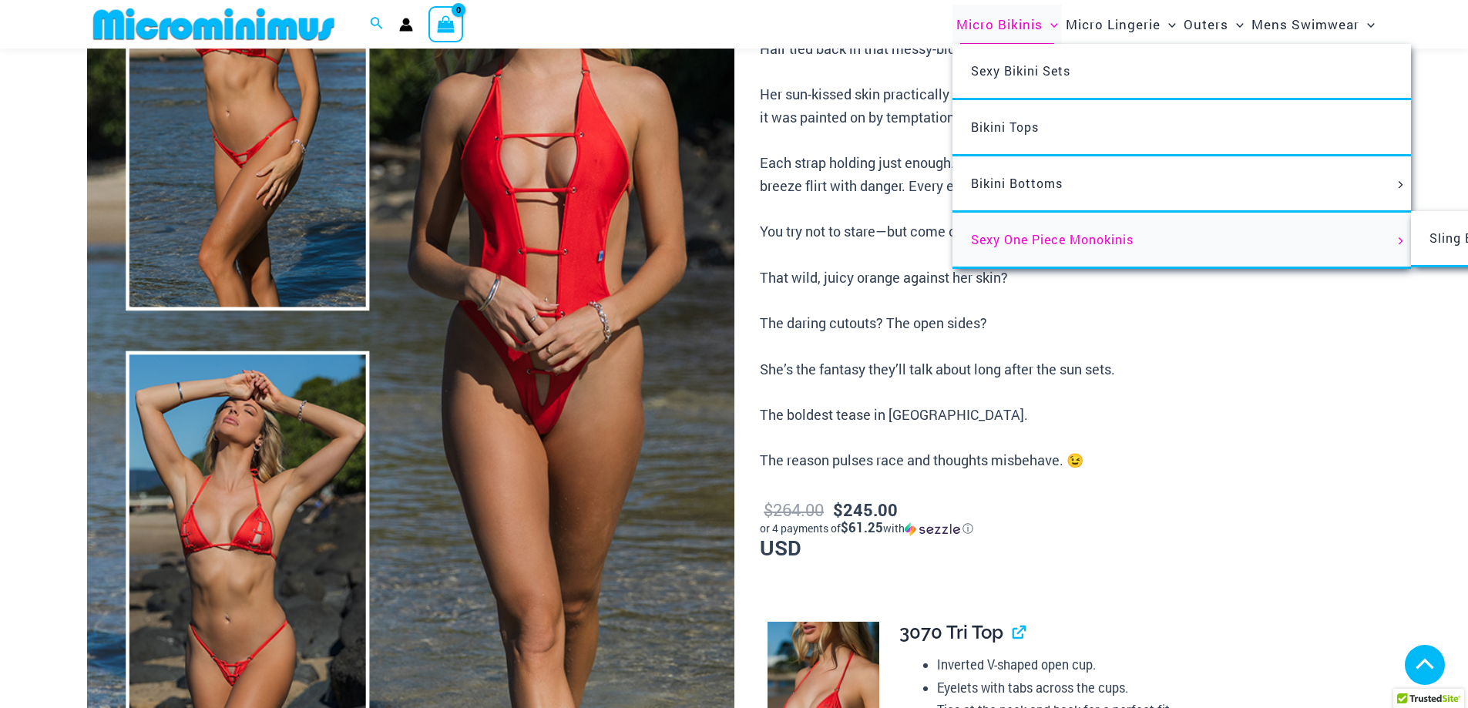
click at [1090, 241] on span "Sexy One Piece Monokinis" at bounding box center [1052, 239] width 163 height 16
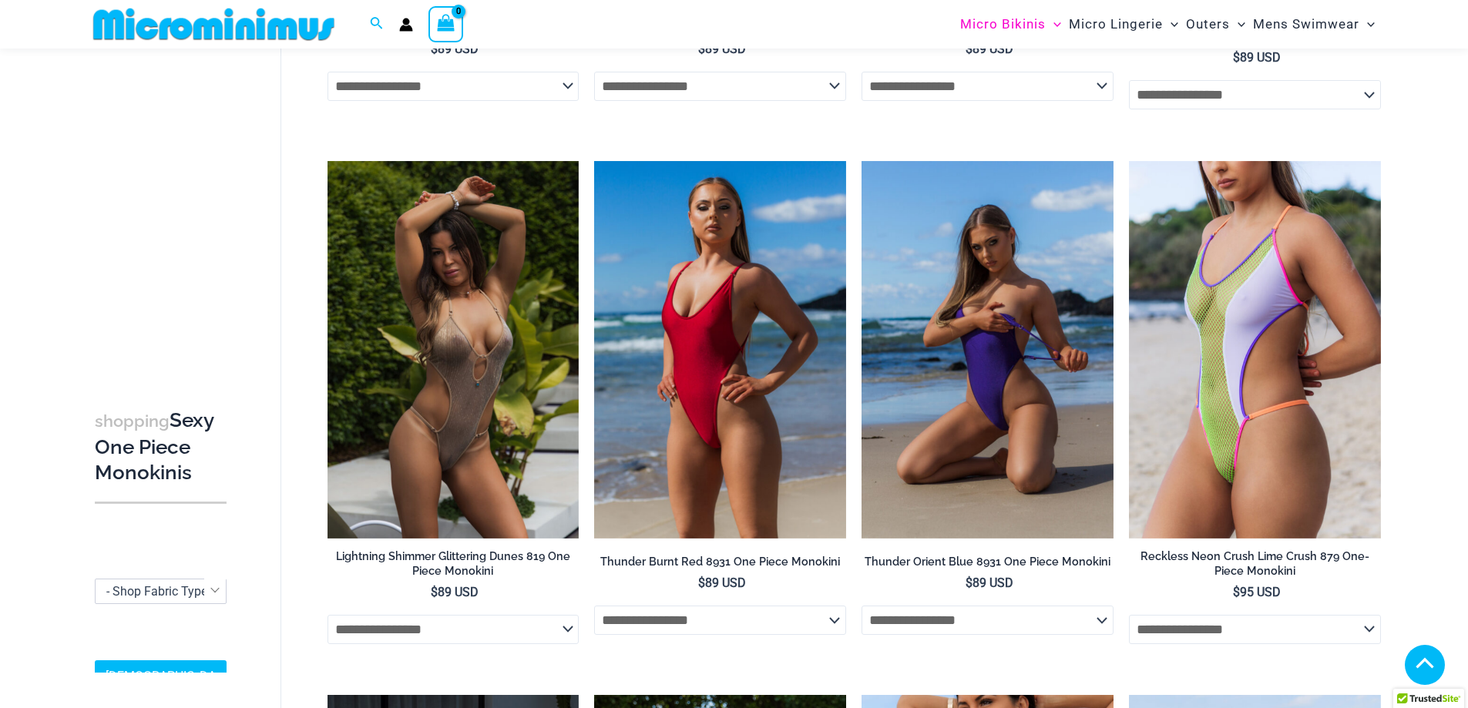
scroll to position [2761, 0]
